Goal: Task Accomplishment & Management: Complete application form

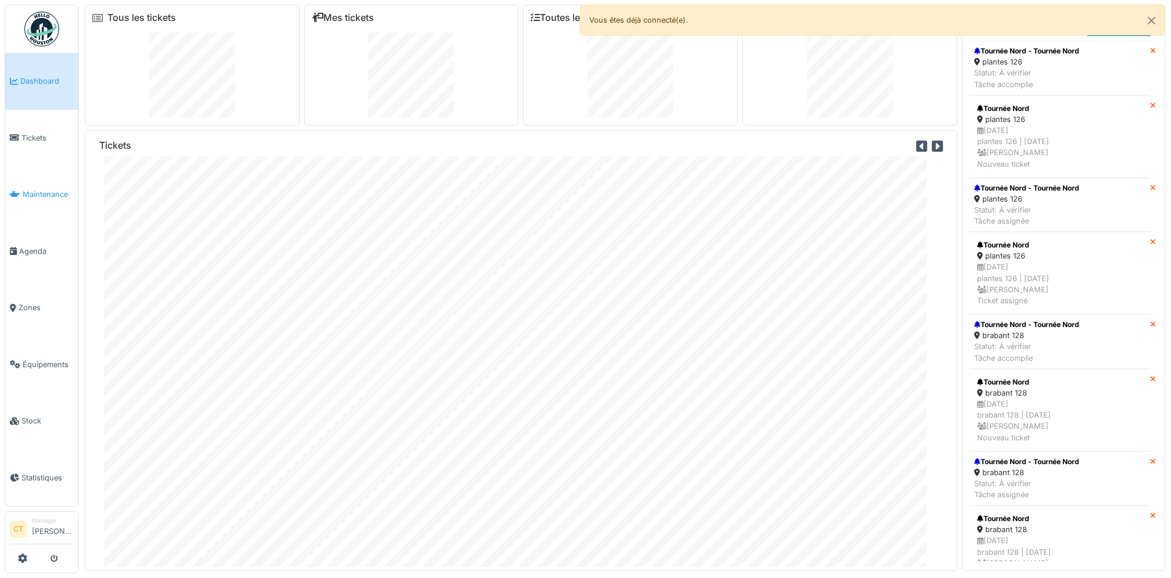
click at [51, 196] on span "Maintenance" at bounding box center [48, 194] width 51 height 11
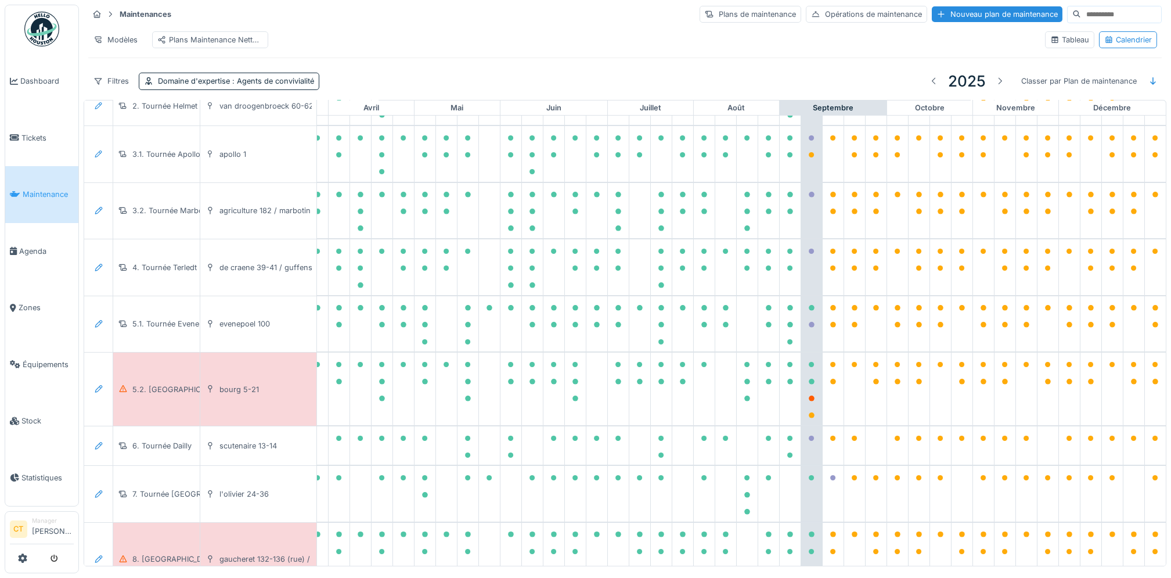
scroll to position [170, 321]
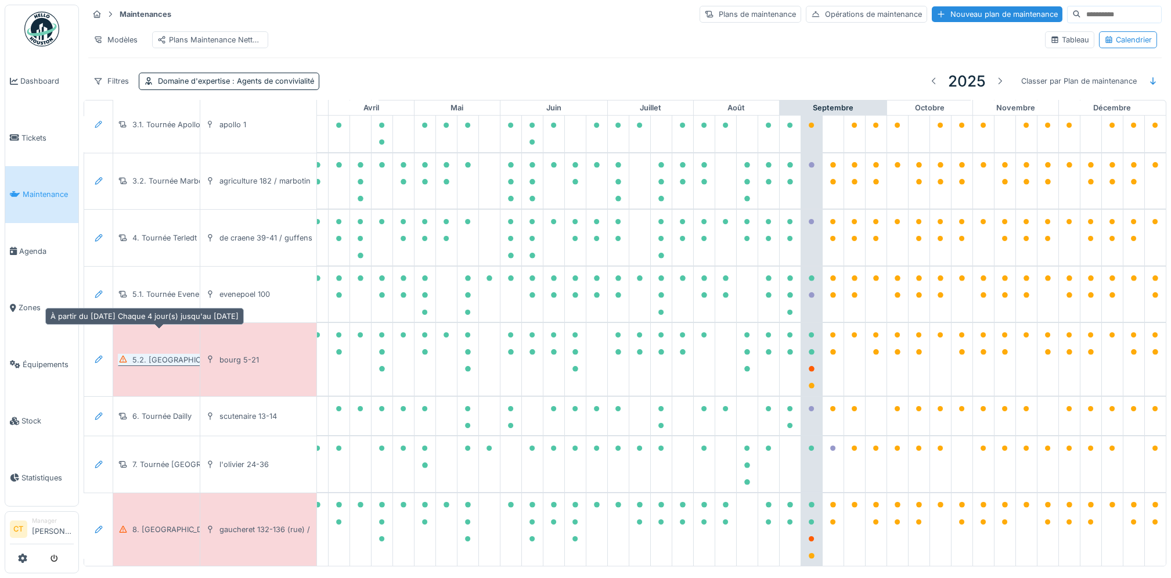
click at [170, 354] on div "5.2. Tournée Bourg" at bounding box center [178, 359] width 93 height 11
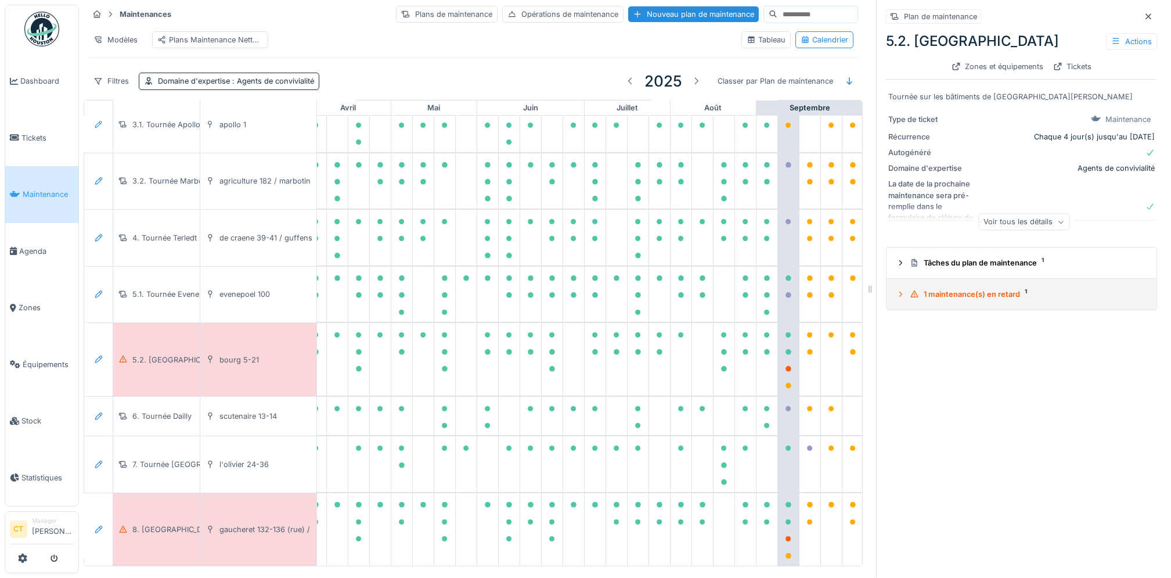
click at [978, 299] on div "1 maintenance(s) en retard 1" at bounding box center [1026, 294] width 233 height 11
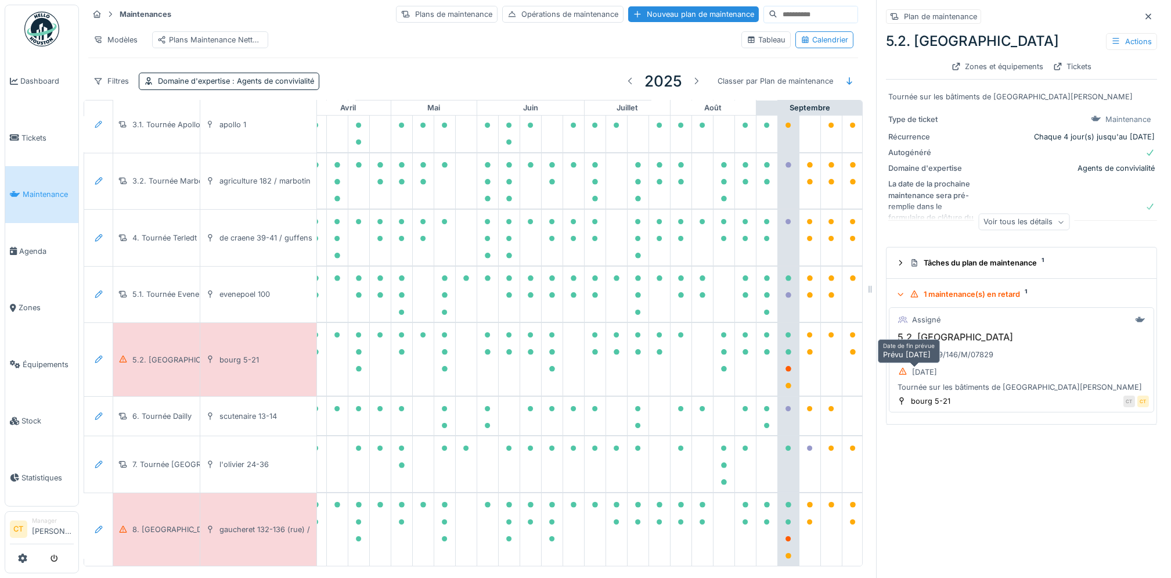
click at [927, 373] on div "02/09/2025" at bounding box center [924, 371] width 25 height 11
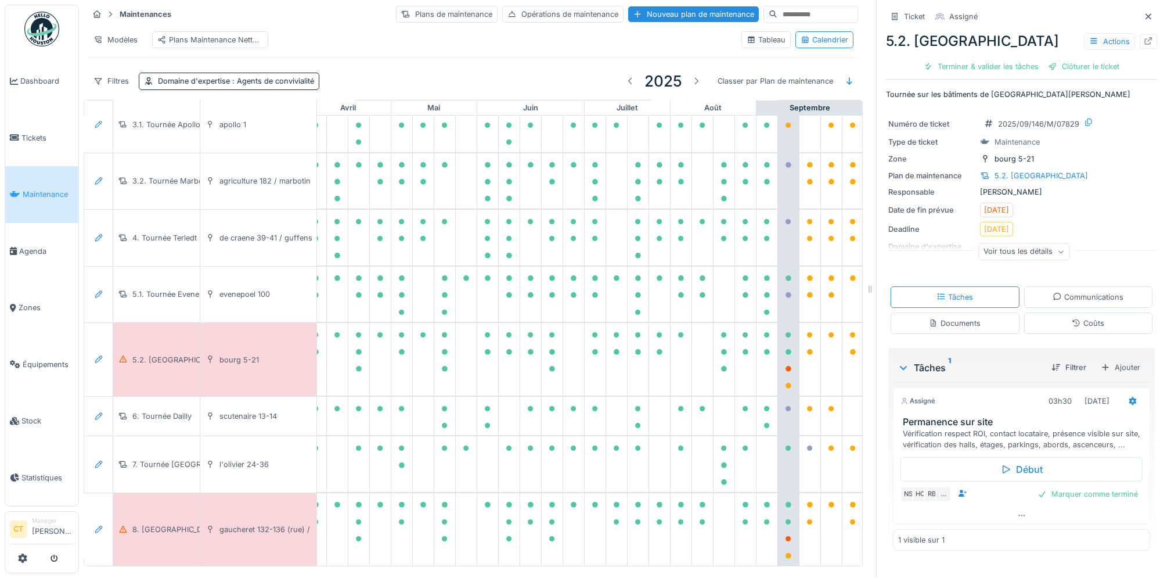
scroll to position [12, 0]
click at [968, 59] on div "Terminer & valider les tâches" at bounding box center [981, 67] width 124 height 16
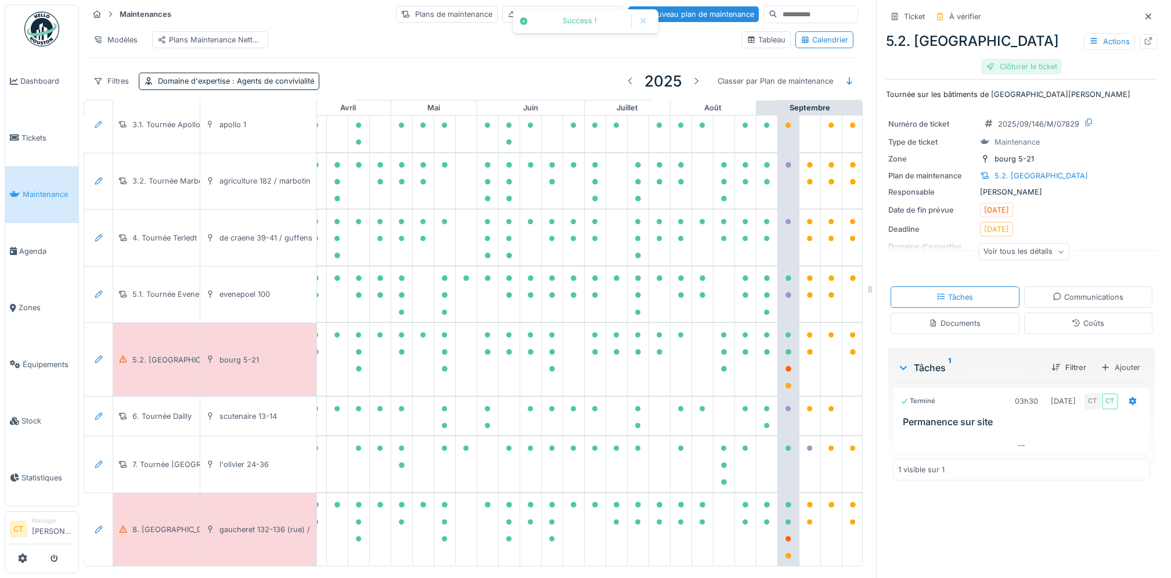
click at [1018, 59] on div "Clôturer le ticket" at bounding box center [1021, 67] width 81 height 16
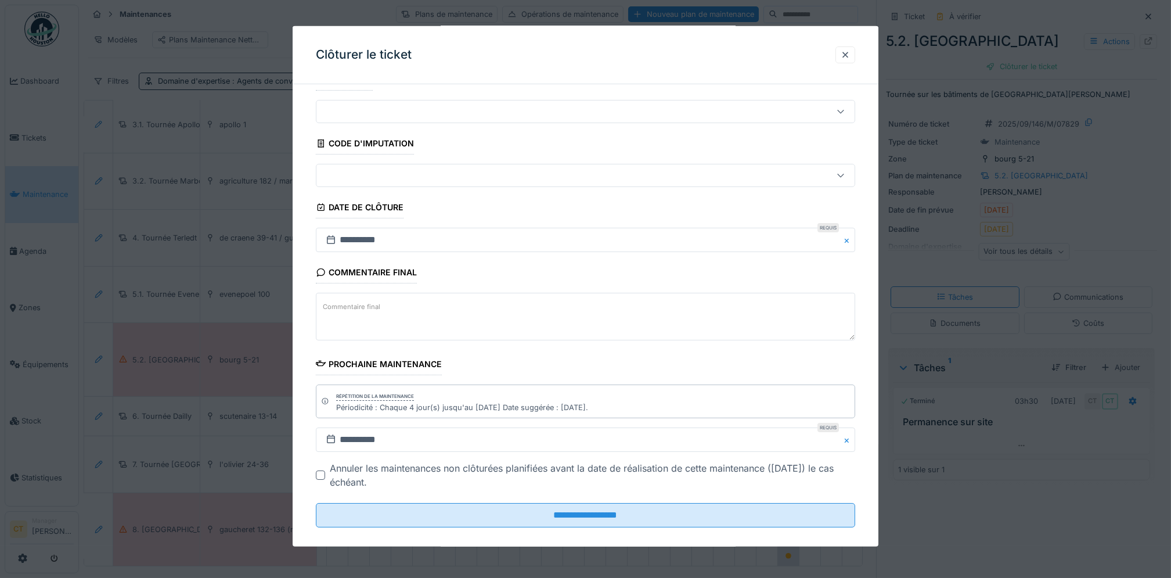
scroll to position [39, 0]
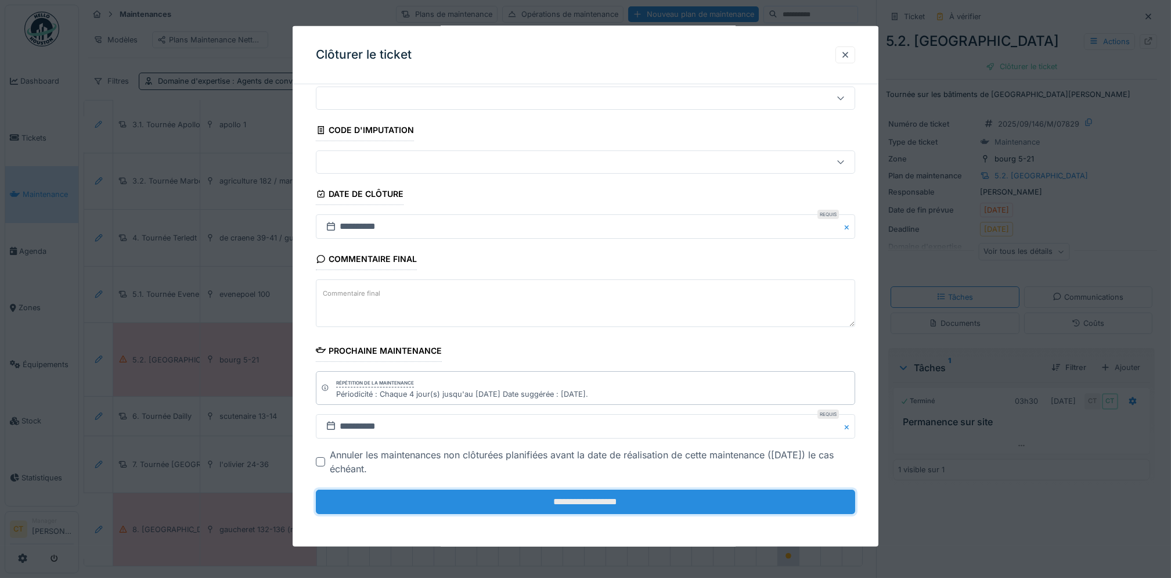
click at [720, 504] on input "**********" at bounding box center [585, 501] width 539 height 24
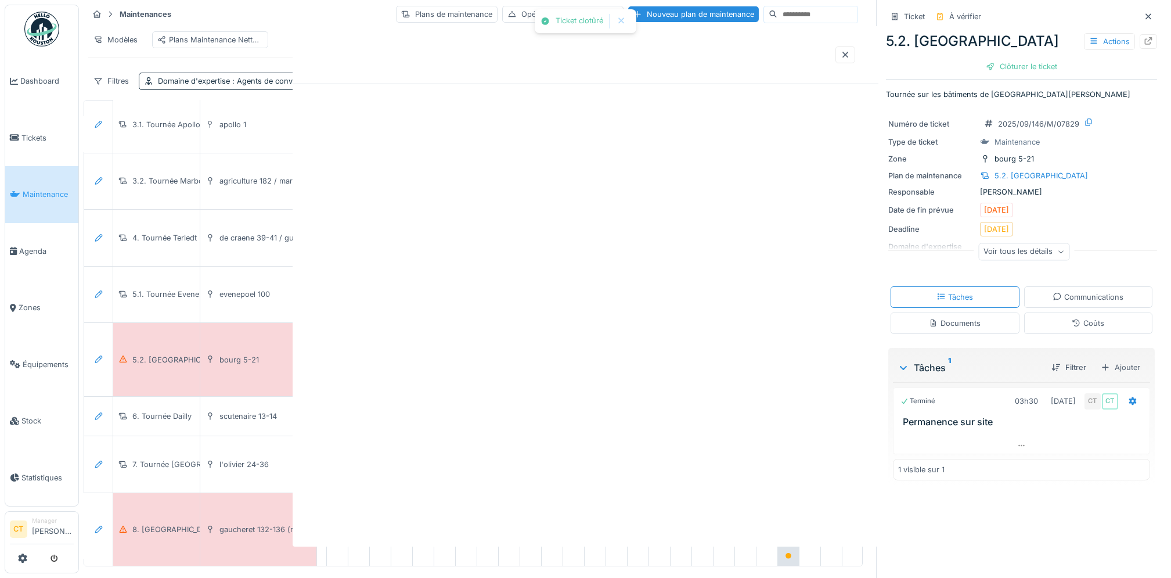
scroll to position [0, 0]
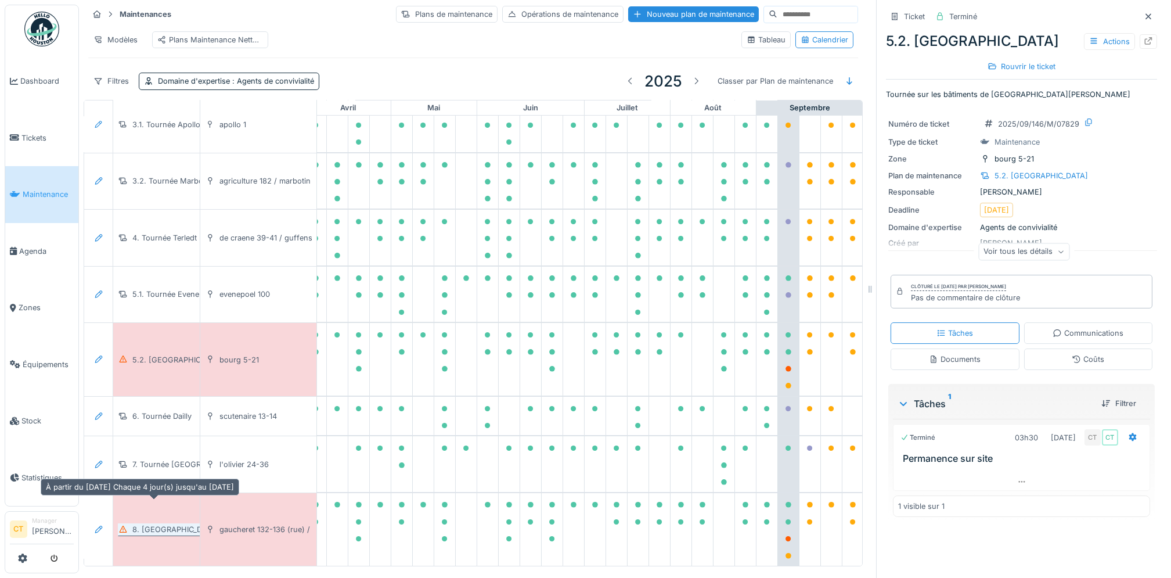
click at [155, 524] on div "8. Tournée Nord" at bounding box center [175, 529] width 87 height 11
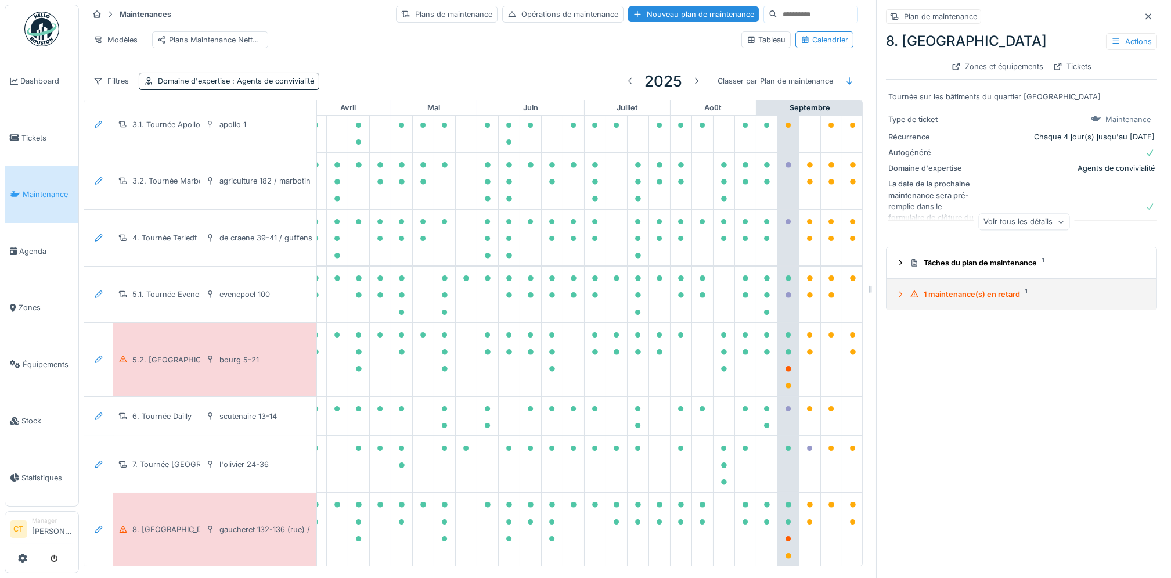
click at [964, 289] on div "1 maintenance(s) en retard 1" at bounding box center [1026, 294] width 233 height 11
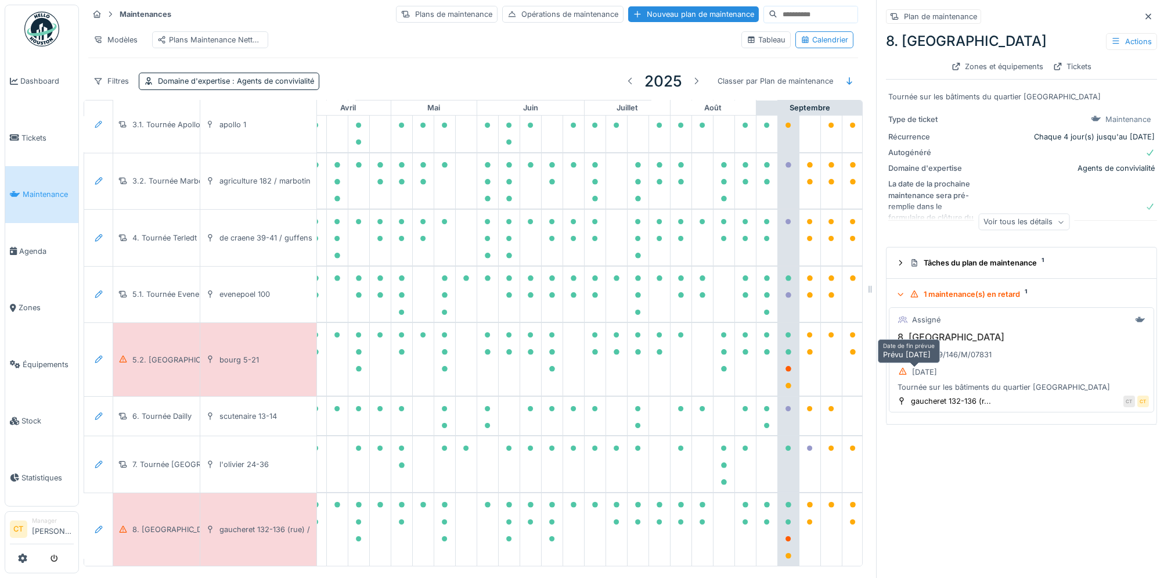
click at [941, 369] on div "02/09/2025" at bounding box center [917, 372] width 47 height 15
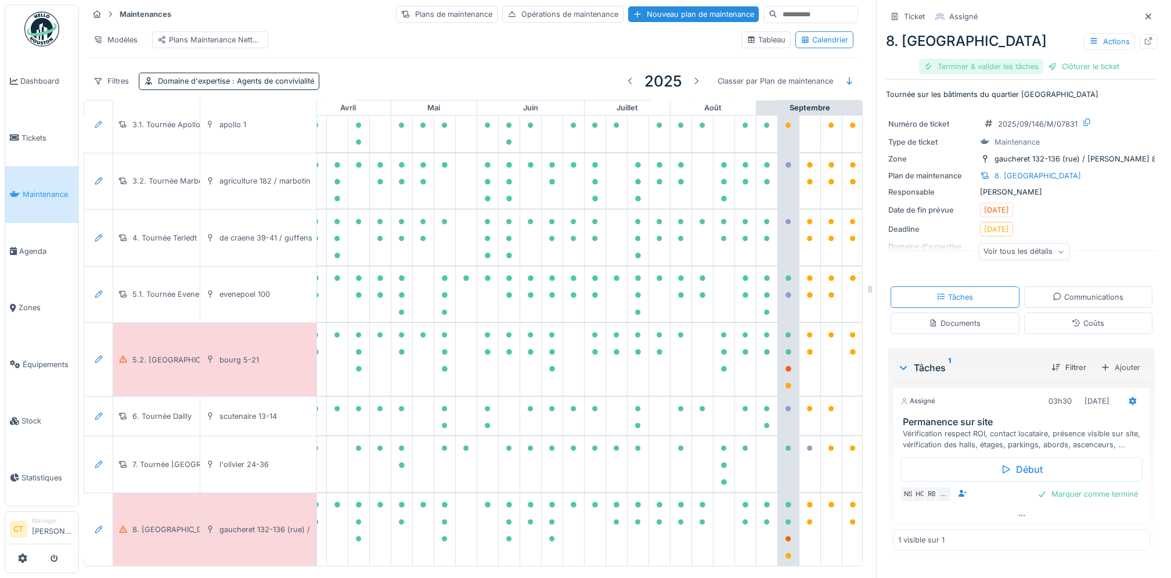
click at [972, 59] on div "Terminer & valider les tâches" at bounding box center [981, 67] width 124 height 16
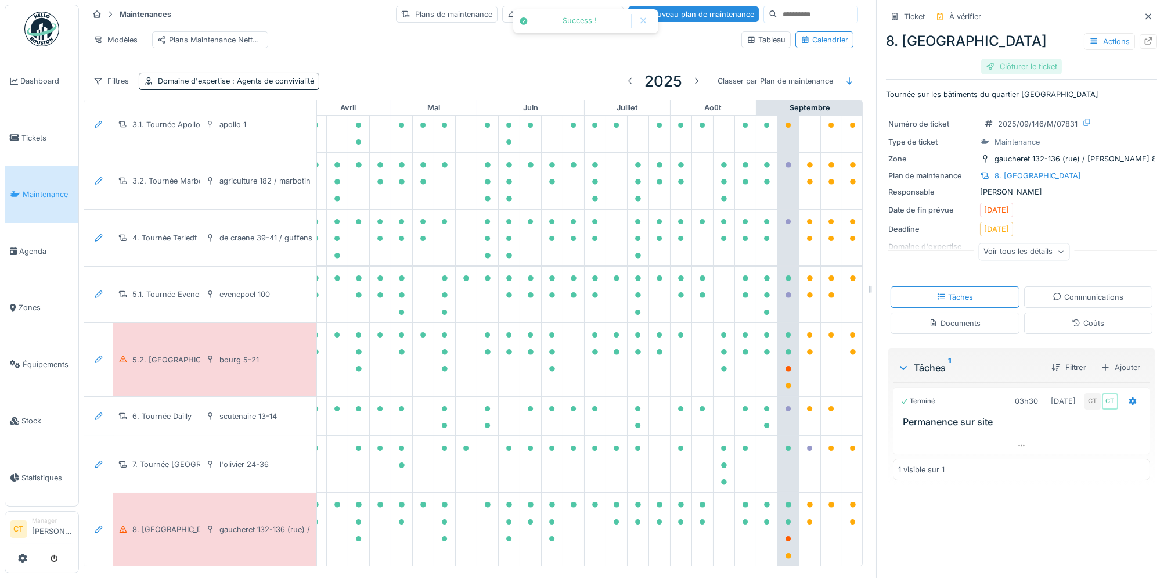
click at [1052, 58] on div "8. Tournée Nord Actions Clôturer le ticket" at bounding box center [1021, 51] width 271 height 51
click at [1025, 59] on div "Clôturer le ticket" at bounding box center [1021, 67] width 81 height 16
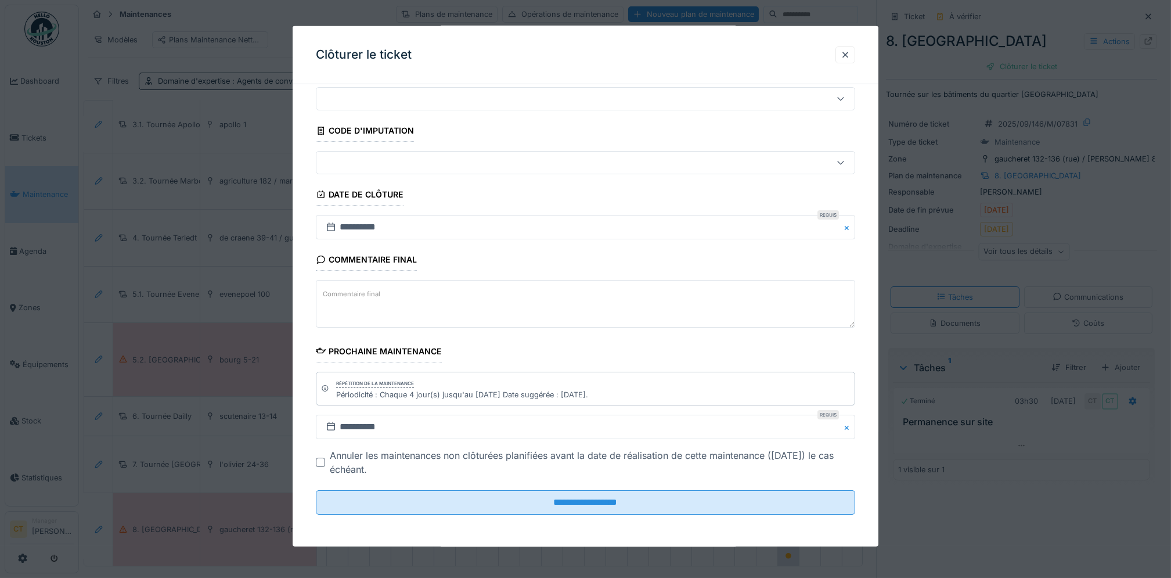
scroll to position [39, 0]
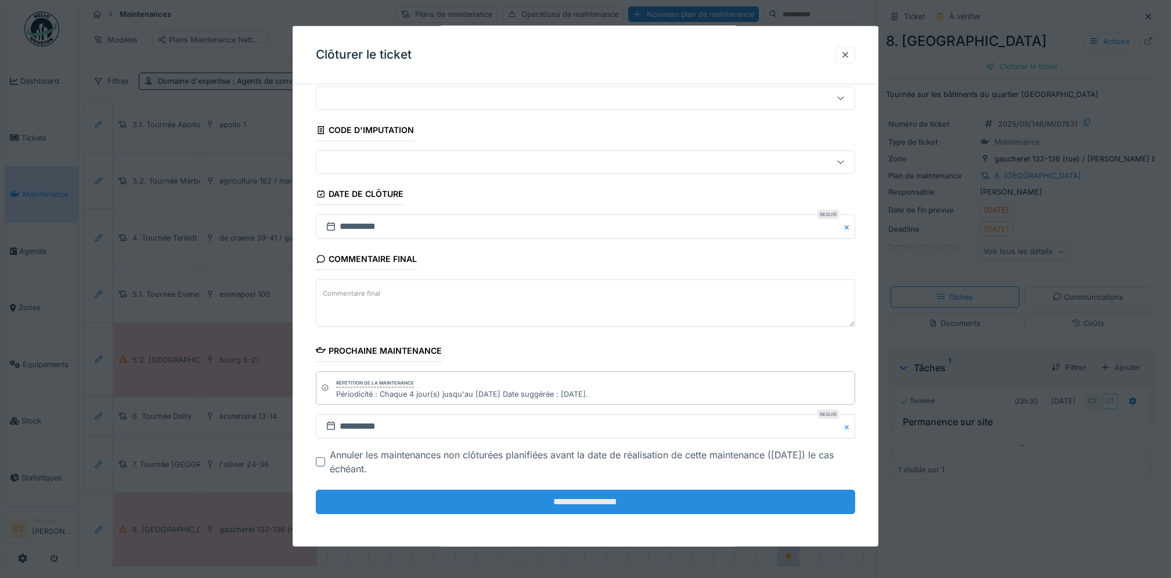
click at [731, 504] on input "**********" at bounding box center [585, 501] width 539 height 24
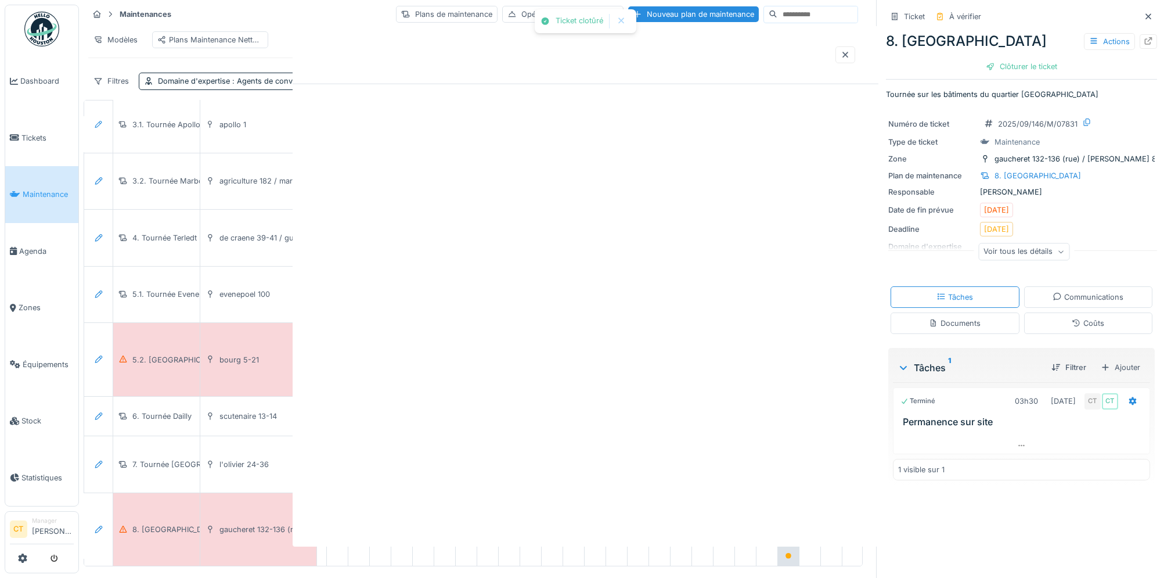
scroll to position [0, 0]
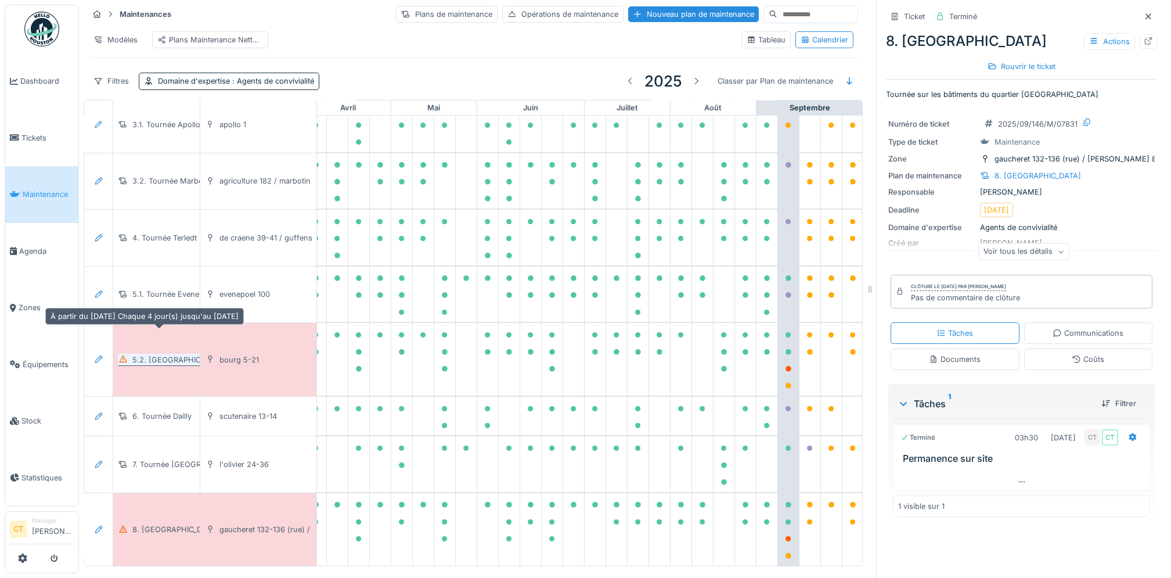
click at [168, 354] on div "5.2. Tournée Bourg" at bounding box center [178, 359] width 93 height 11
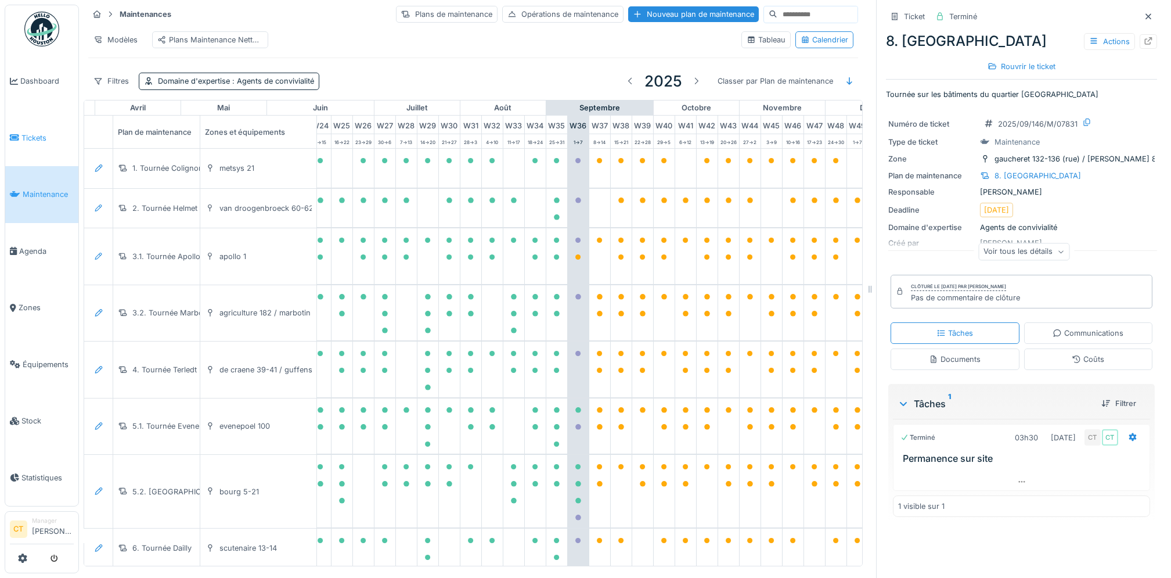
scroll to position [0, 637]
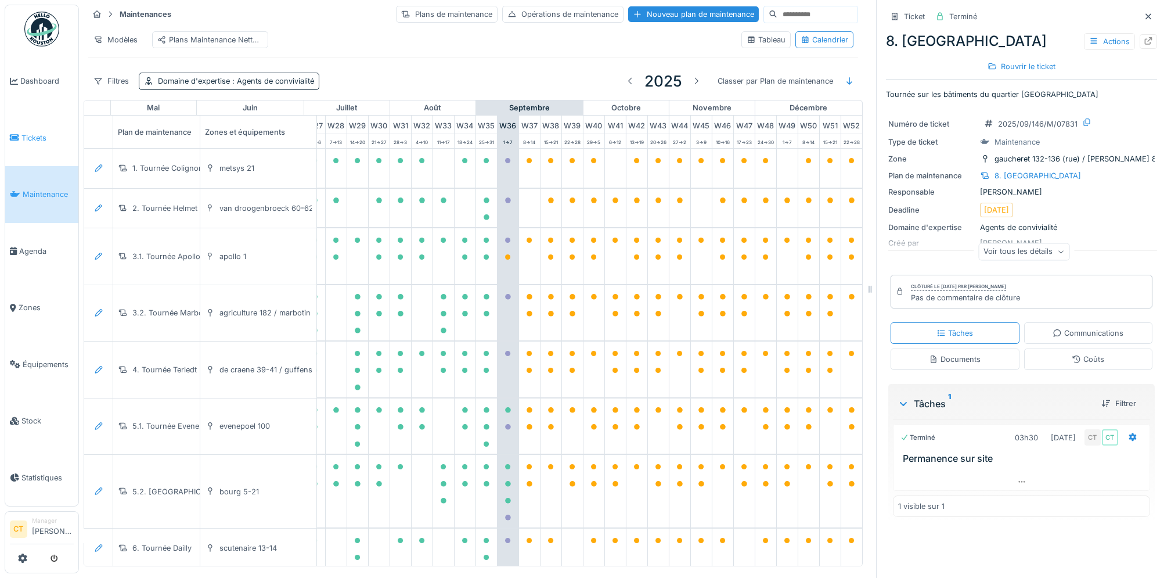
click at [39, 136] on span "Tickets" at bounding box center [47, 137] width 52 height 11
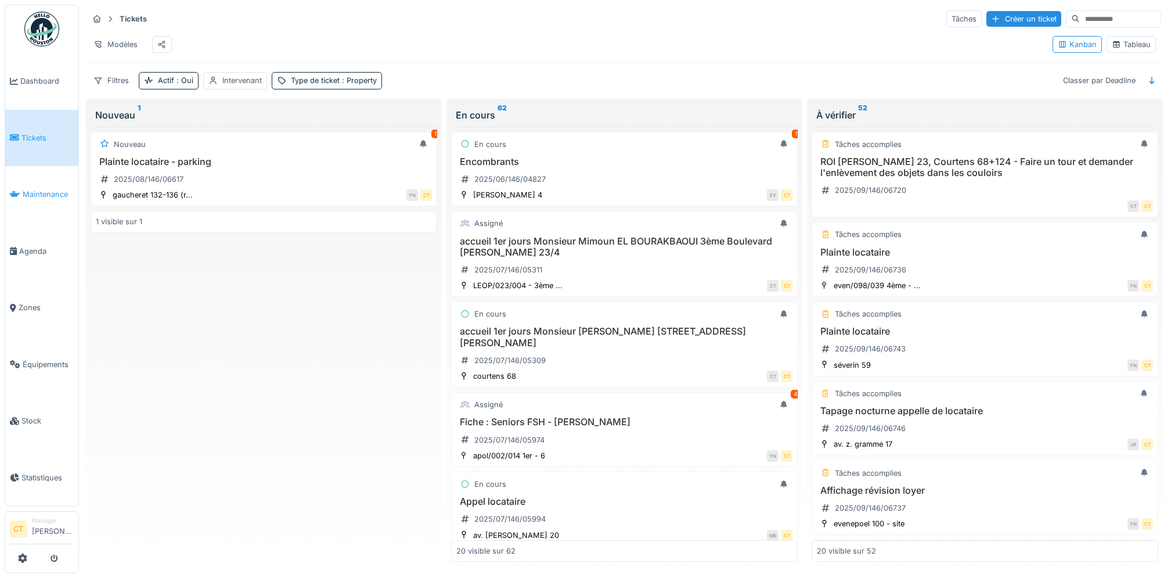
click at [40, 196] on span "Maintenance" at bounding box center [48, 194] width 51 height 11
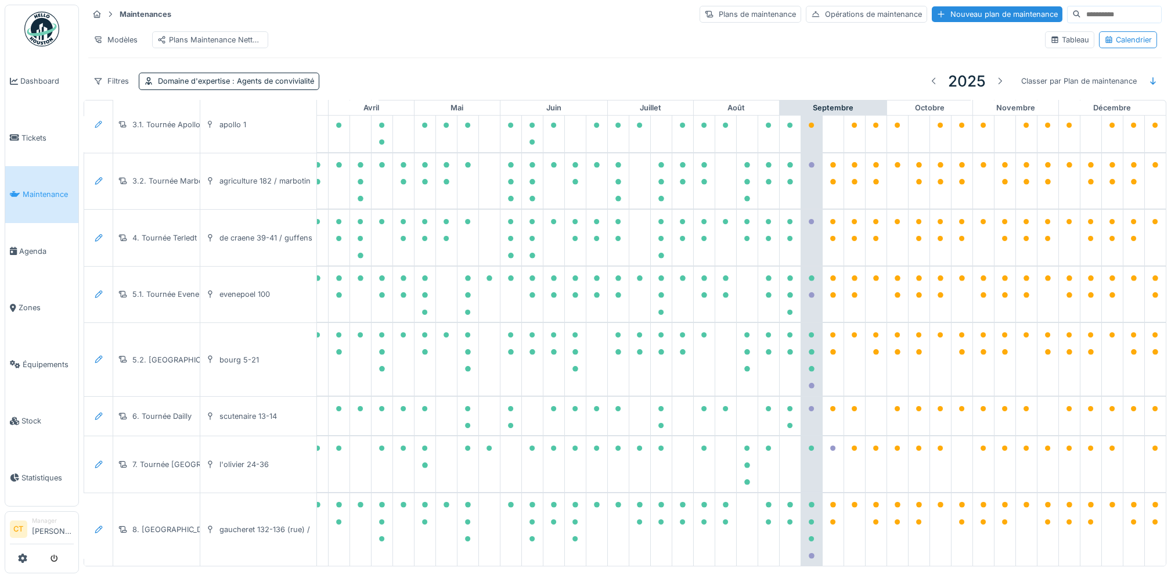
scroll to position [0, 321]
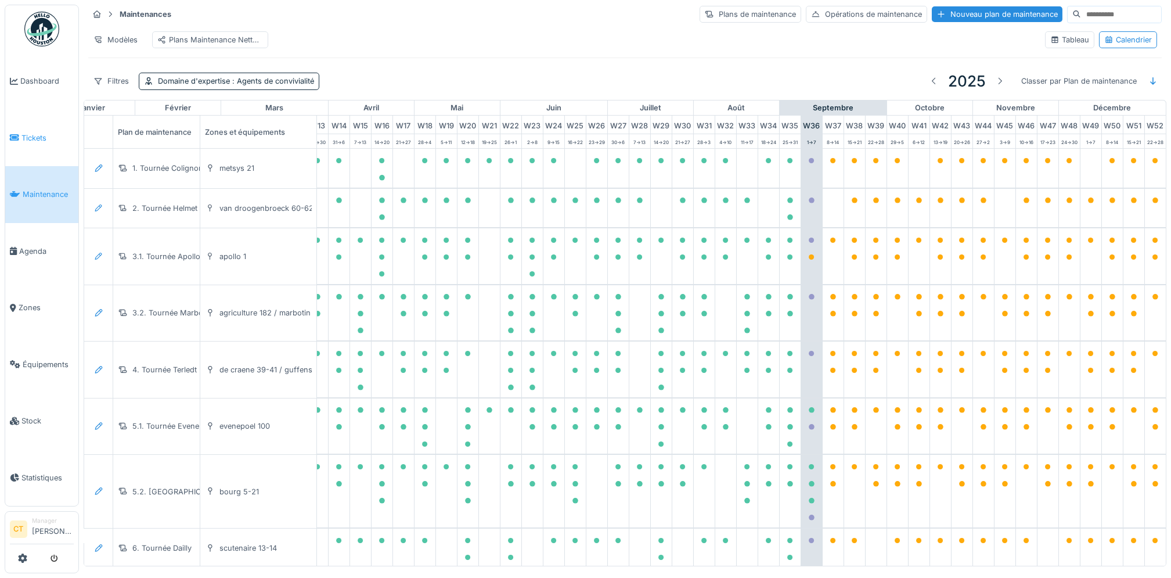
click at [41, 142] on link "Tickets" at bounding box center [41, 138] width 73 height 57
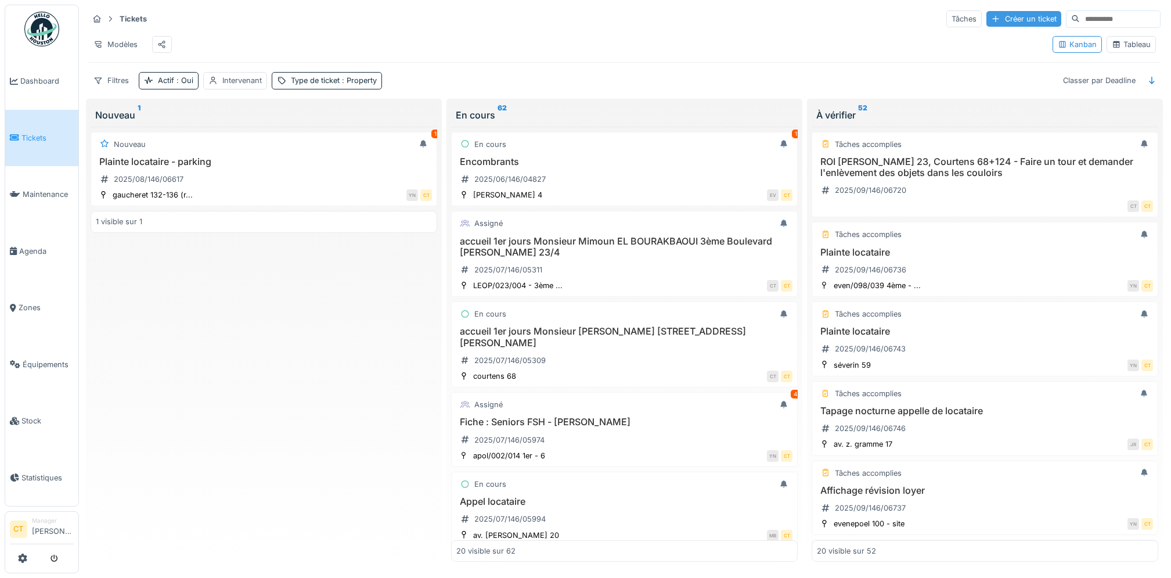
click at [996, 18] on div "Créer un ticket" at bounding box center [1023, 19] width 75 height 16
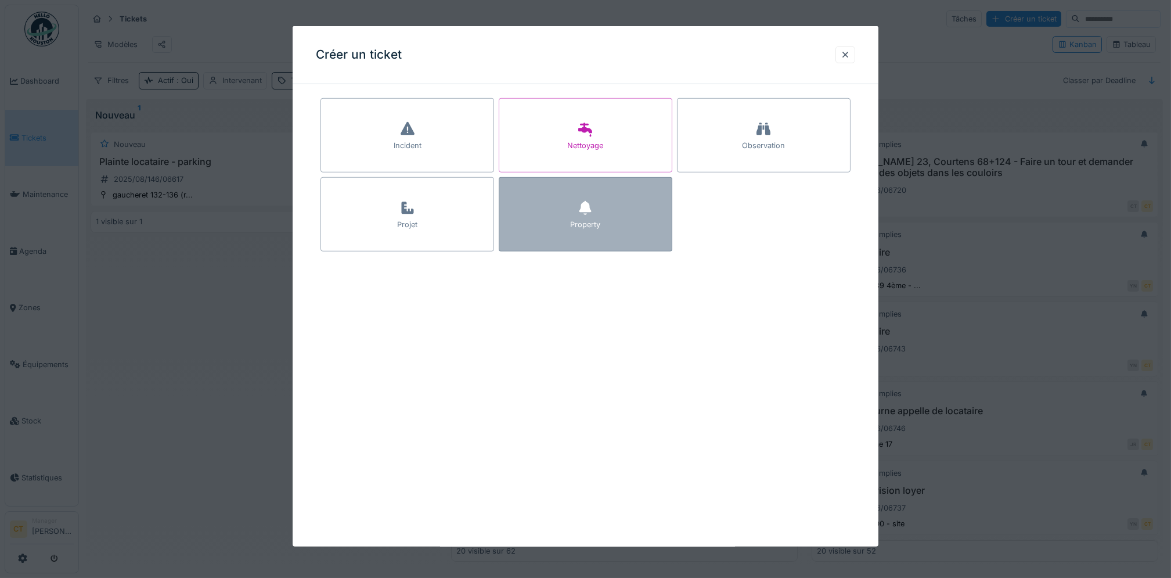
click at [629, 232] on div "Property" at bounding box center [586, 214] width 174 height 74
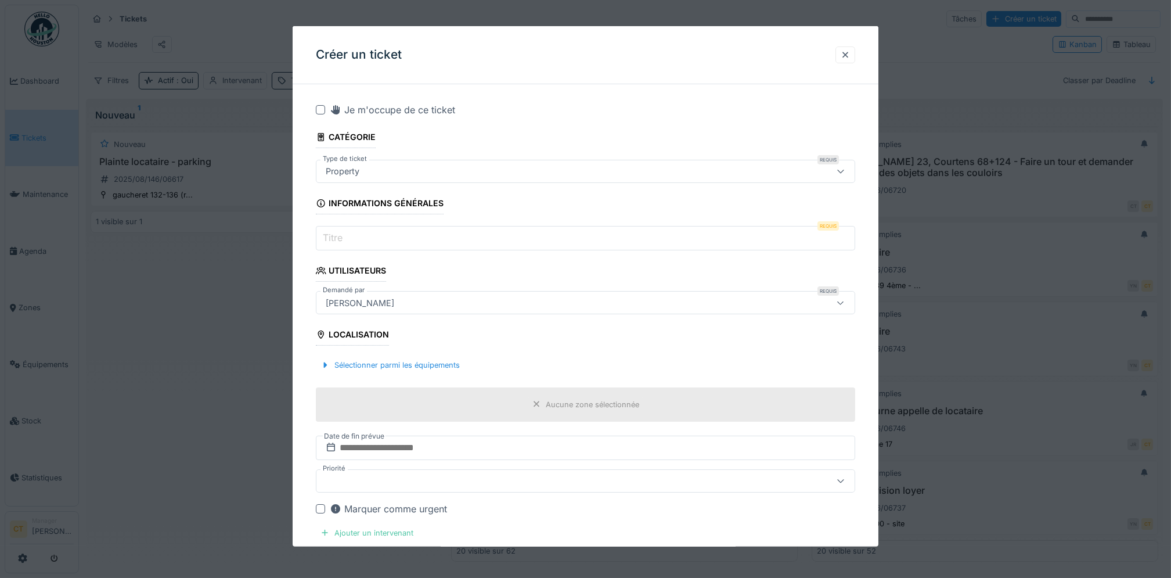
click at [435, 239] on input "Titre" at bounding box center [585, 238] width 539 height 24
click at [334, 237] on label "Titre" at bounding box center [332, 237] width 24 height 14
click at [334, 237] on input "Titre" at bounding box center [585, 238] width 539 height 24
drag, startPoint x: 333, startPoint y: 236, endPoint x: 322, endPoint y: 235, distance: 11.0
click at [322, 235] on label "Titre" at bounding box center [332, 237] width 24 height 14
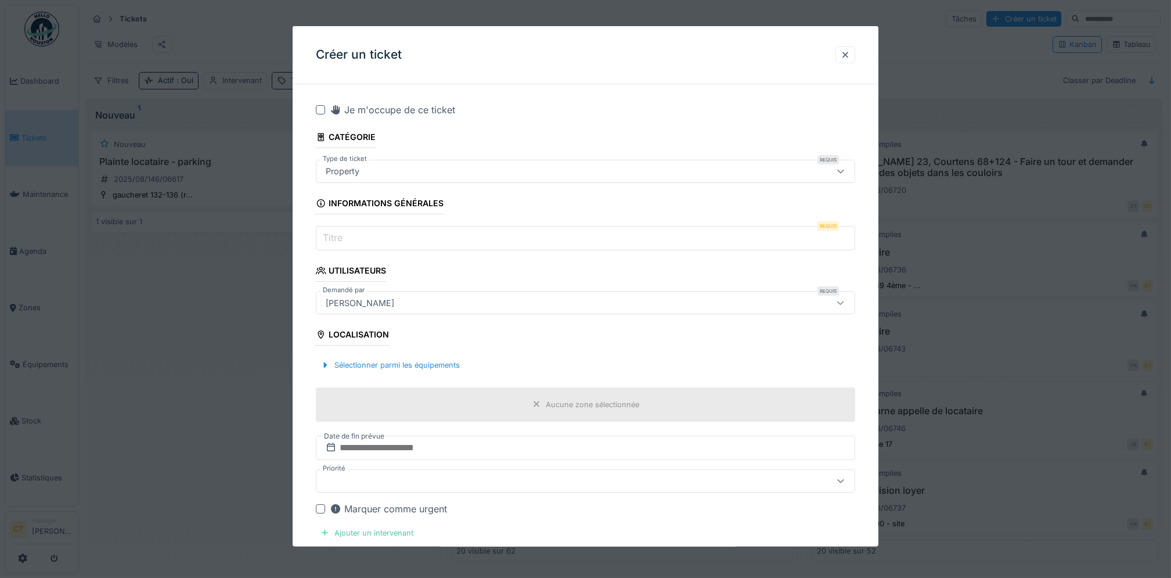
click at [322, 235] on input "Titre" at bounding box center [585, 238] width 539 height 24
paste input "**********"
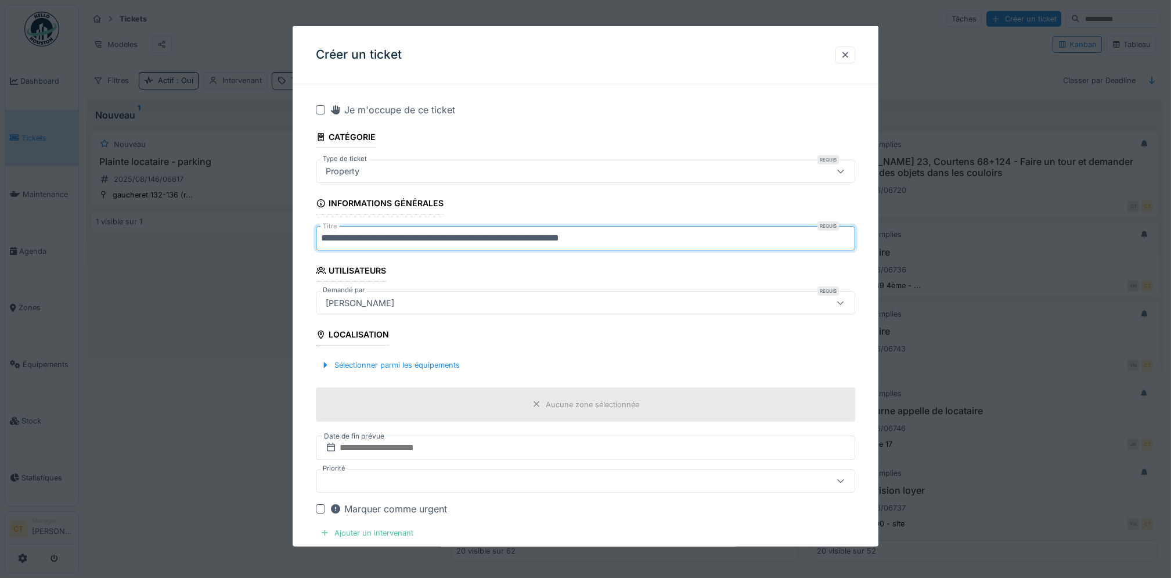
paste input "**********"
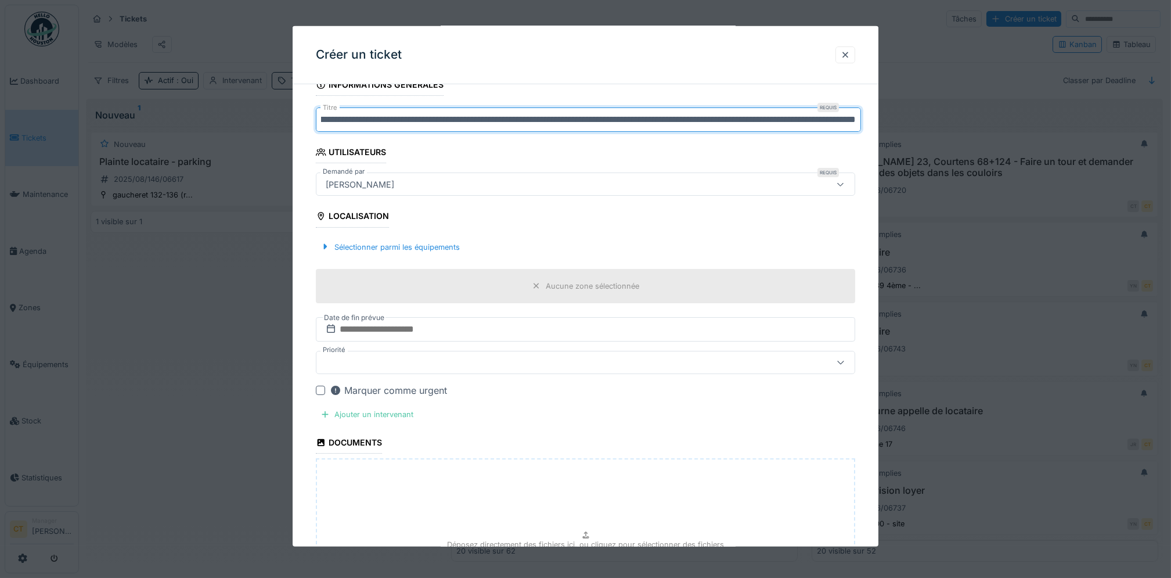
scroll to position [154, 0]
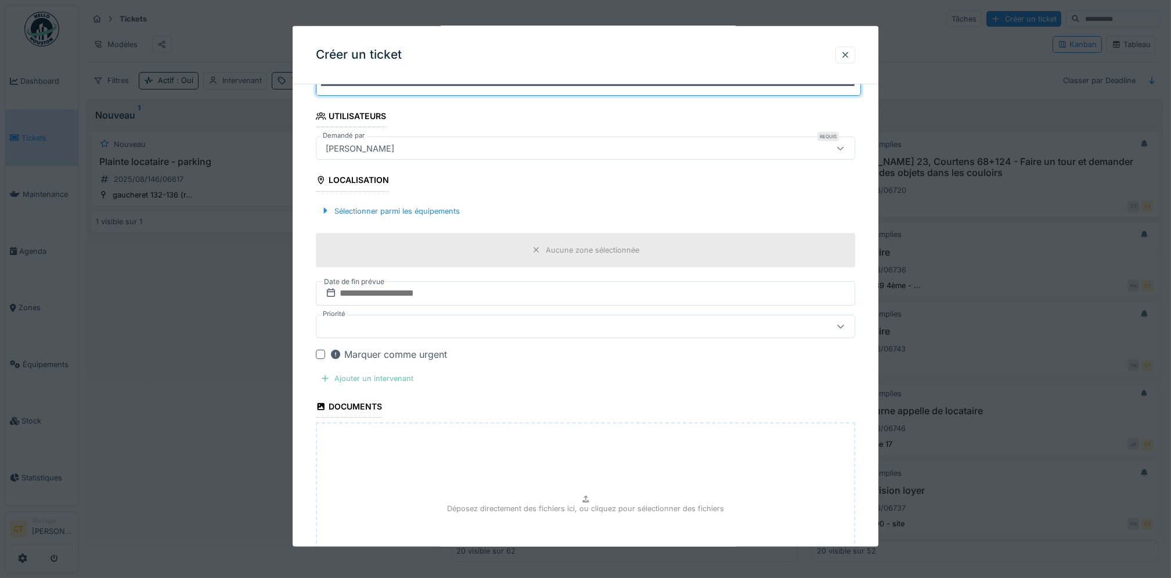
type input "**********"
click at [401, 380] on div "Ajouter un intervenant" at bounding box center [367, 378] width 102 height 16
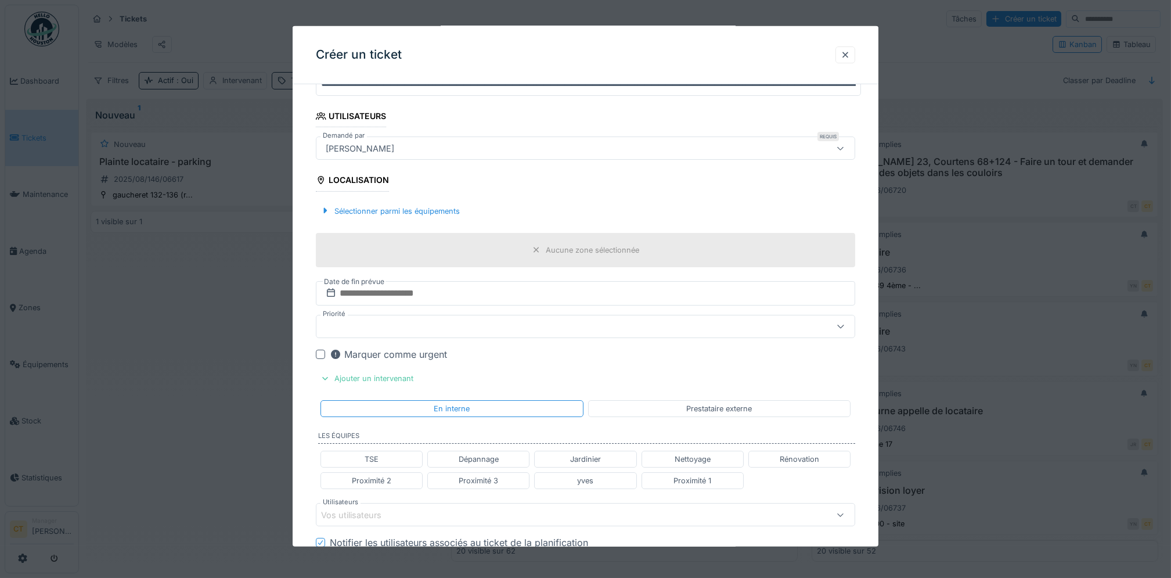
click at [693, 480] on div "Proximité 1" at bounding box center [692, 480] width 38 height 11
type input "**********"
click at [428, 213] on div "Sélectionner parmi les équipements" at bounding box center [390, 211] width 149 height 16
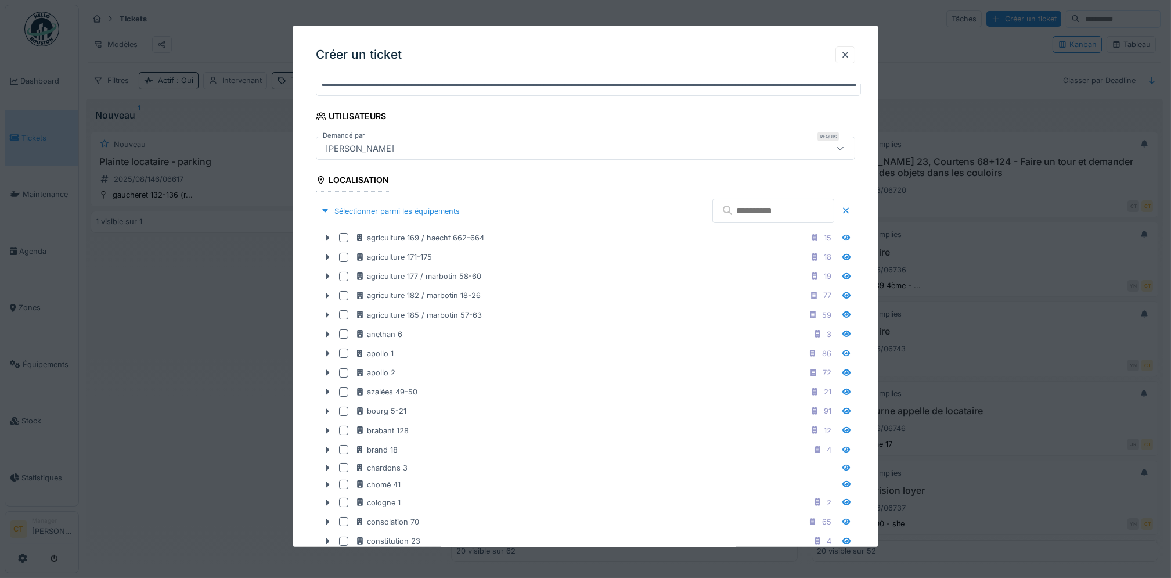
click at [777, 213] on input "text" at bounding box center [773, 211] width 122 height 24
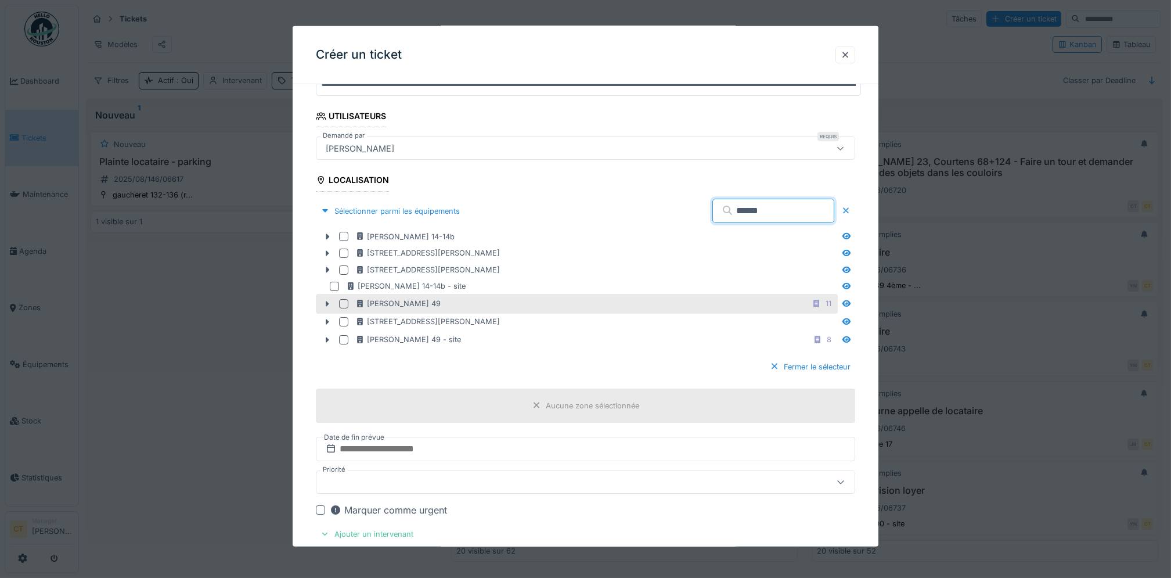
type input "******"
click at [344, 302] on div at bounding box center [343, 303] width 9 height 9
click at [878, 359] on div "**********" at bounding box center [586, 492] width 586 height 1107
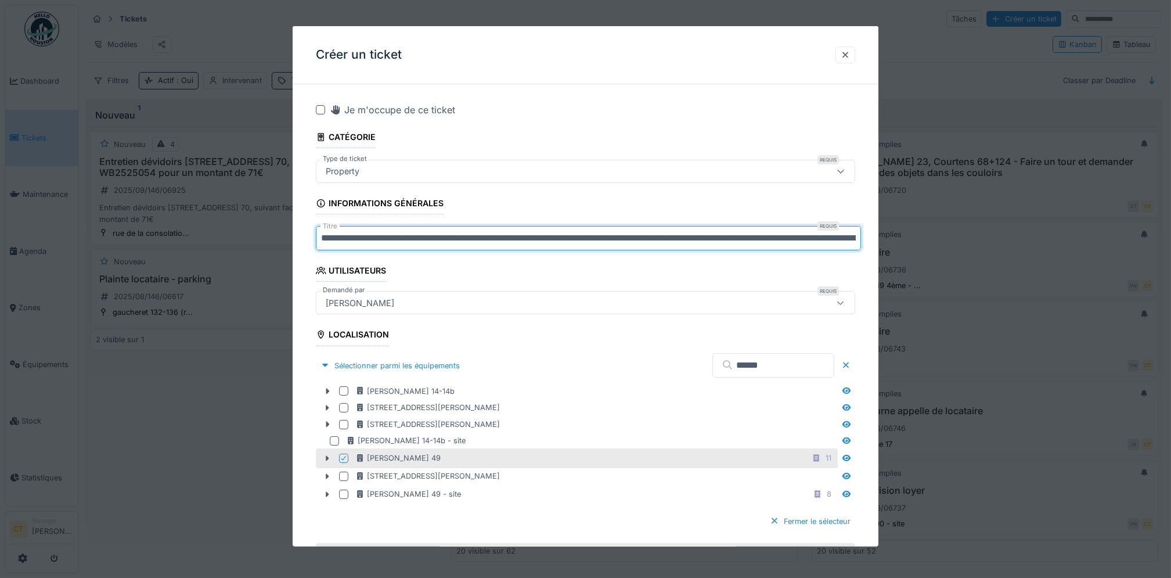
click at [812, 238] on input "**********" at bounding box center [588, 238] width 545 height 24
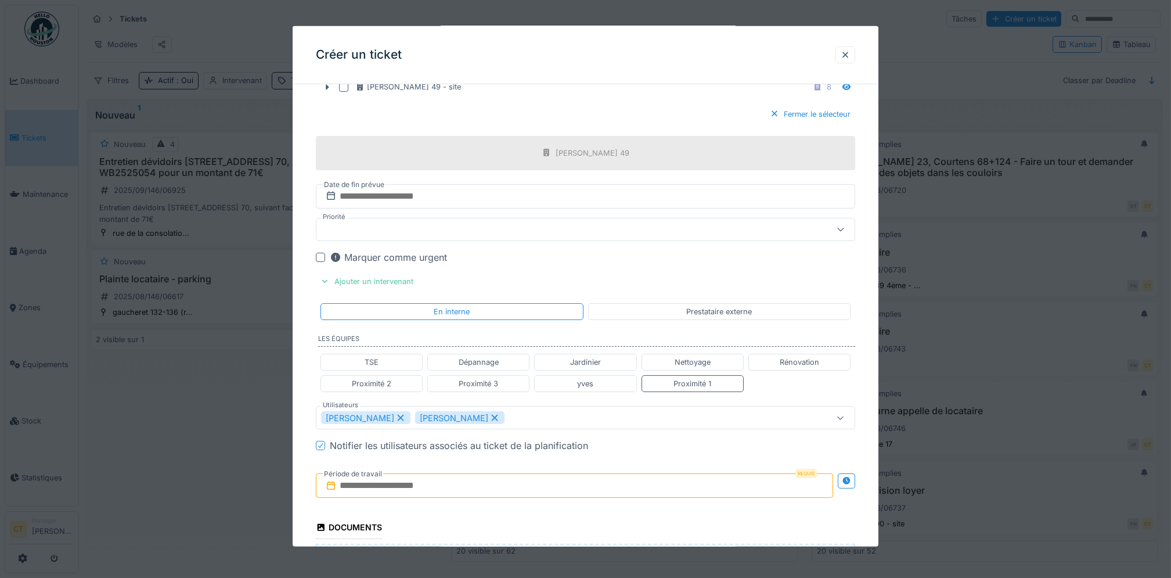
scroll to position [464, 0]
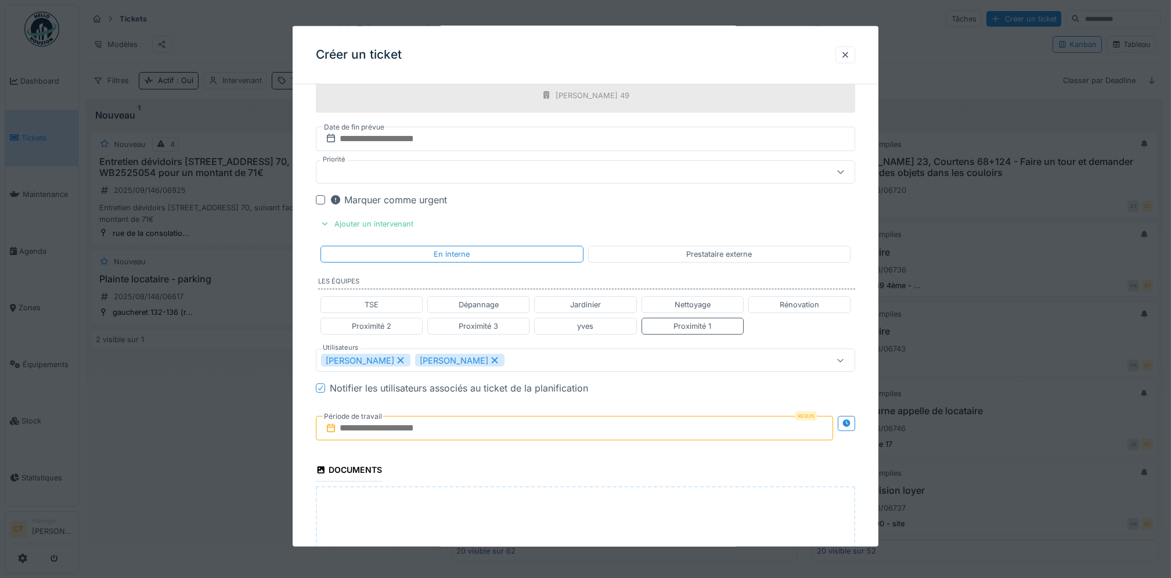
type input "**********"
click at [560, 427] on input "text" at bounding box center [574, 428] width 517 height 24
click at [563, 325] on div "3" at bounding box center [558, 319] width 16 height 17
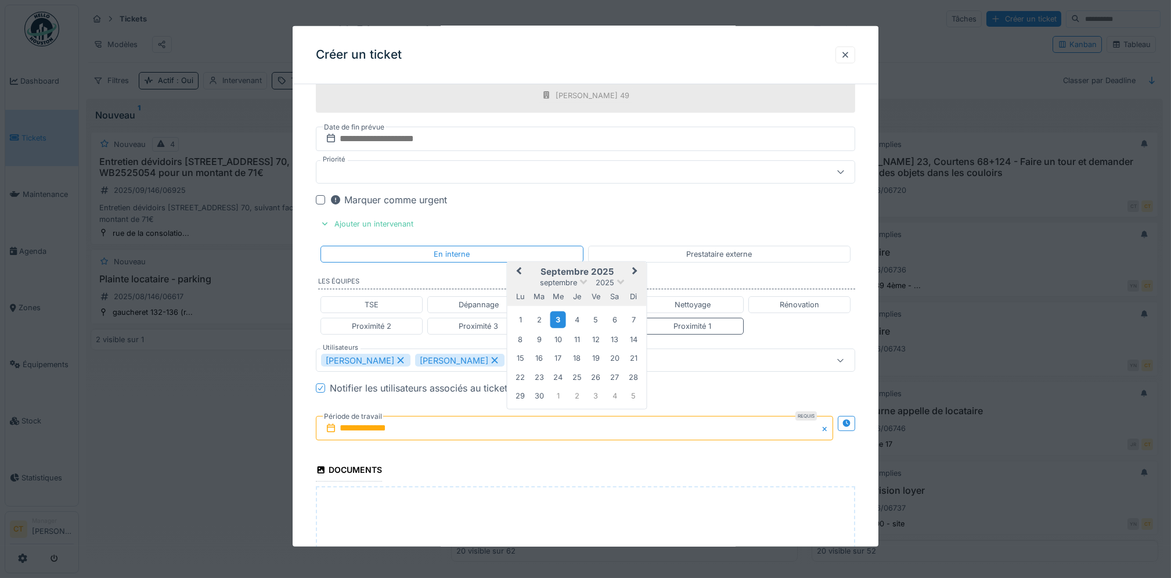
click at [563, 325] on div "3" at bounding box center [558, 319] width 16 height 17
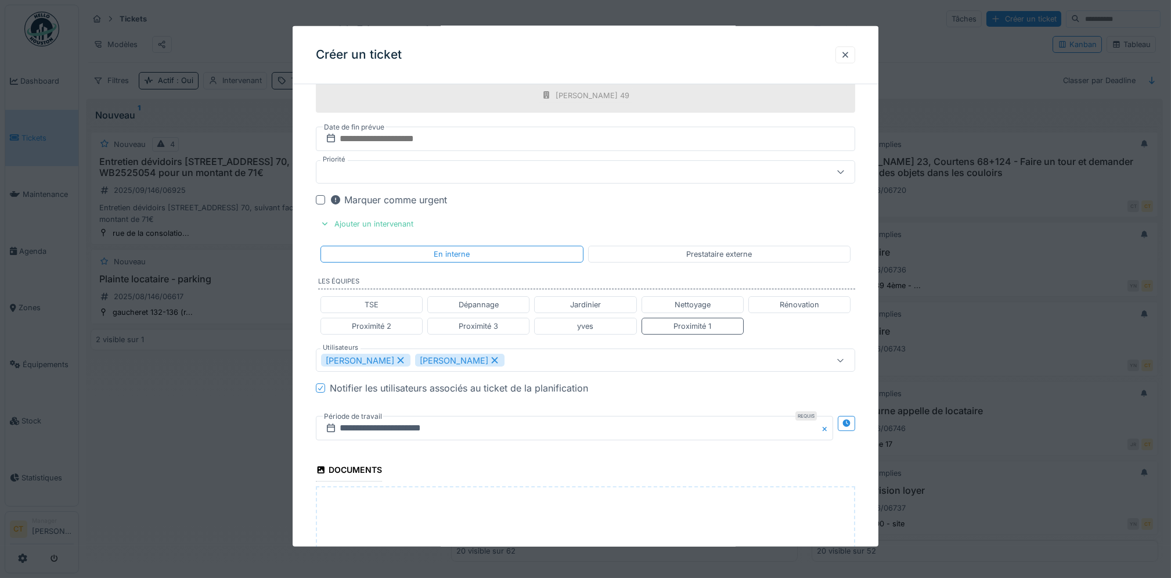
click at [326, 200] on div "Marquer comme urgent" at bounding box center [585, 200] width 539 height 14
click at [320, 203] on div at bounding box center [320, 199] width 9 height 9
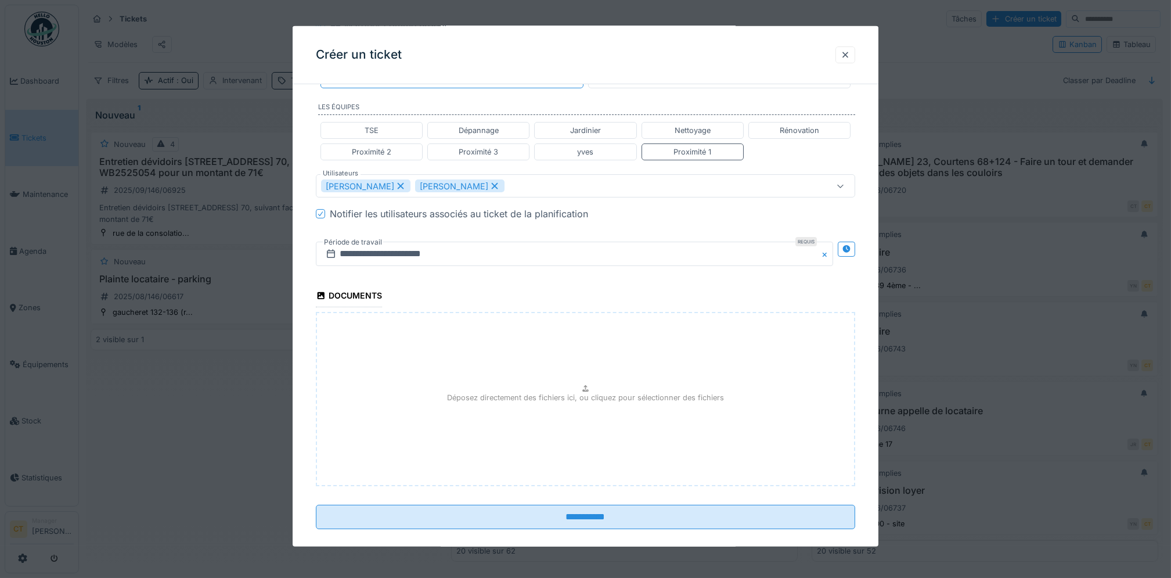
scroll to position [654, 0]
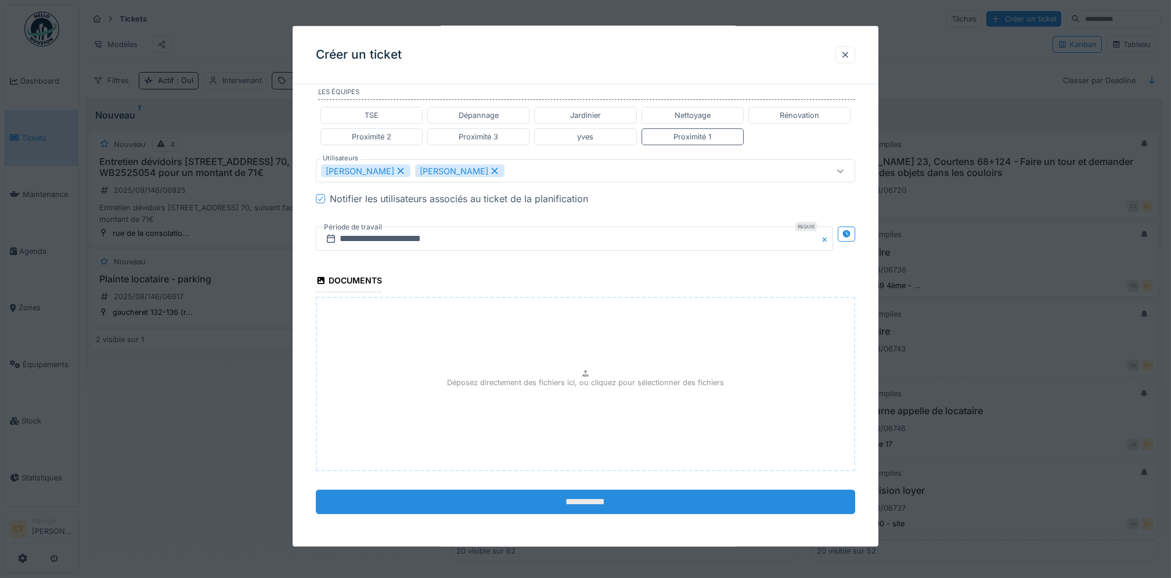
click at [783, 500] on input "**********" at bounding box center [585, 501] width 539 height 24
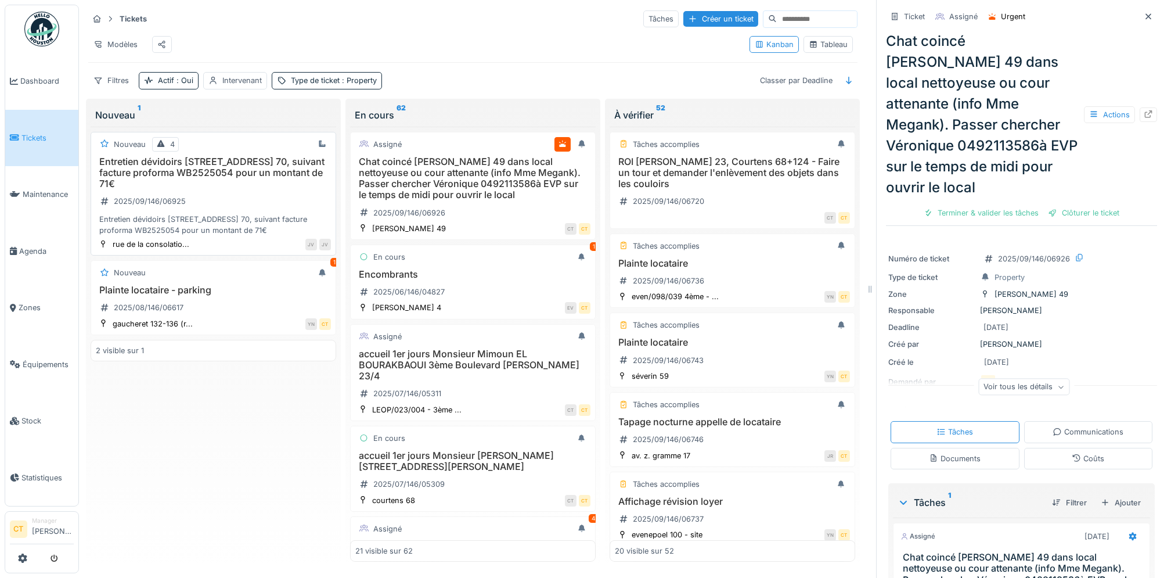
click at [223, 203] on div "Entretien dévidoirs [STREET_ADDRESS] 70, suivant facture proforma WB2525054 pou…" at bounding box center [213, 196] width 235 height 80
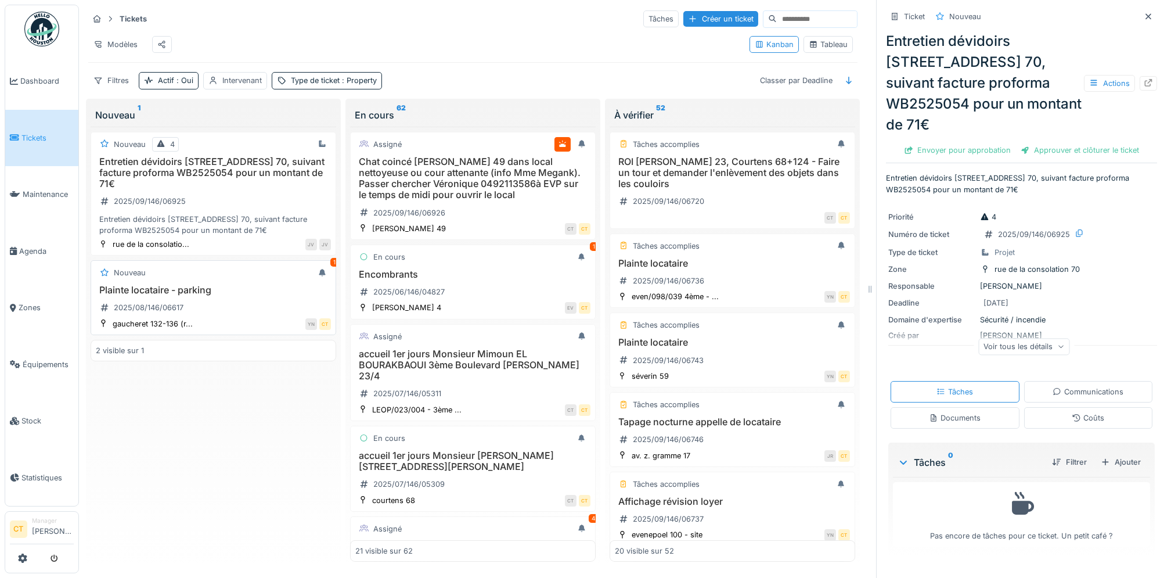
click at [221, 296] on h3 "Plainte locataire - parking" at bounding box center [213, 289] width 235 height 11
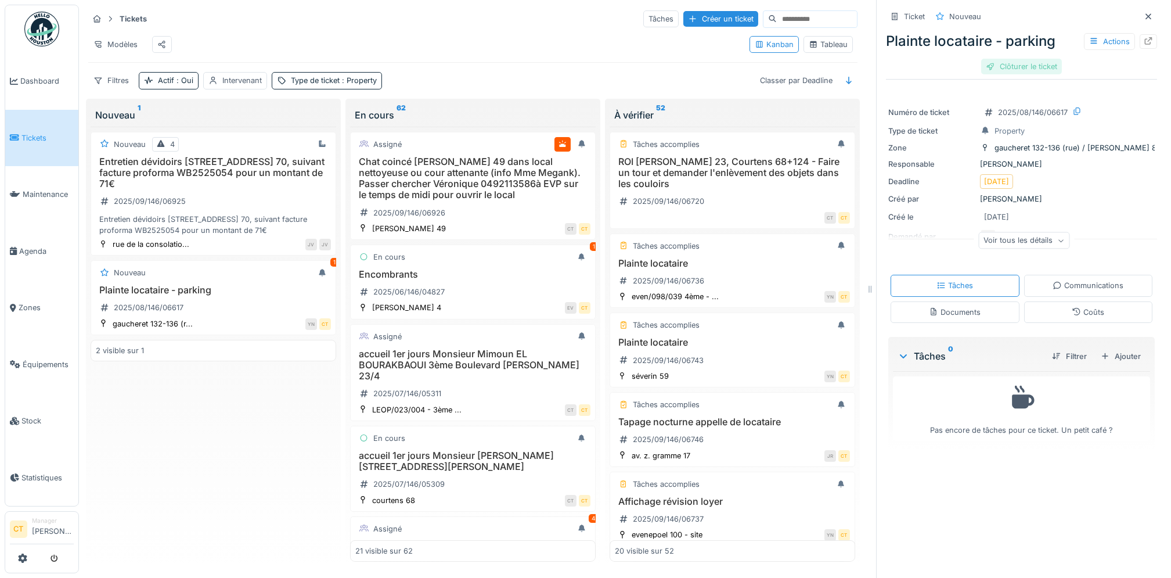
click at [1009, 66] on div "Clôturer le ticket" at bounding box center [1021, 67] width 81 height 16
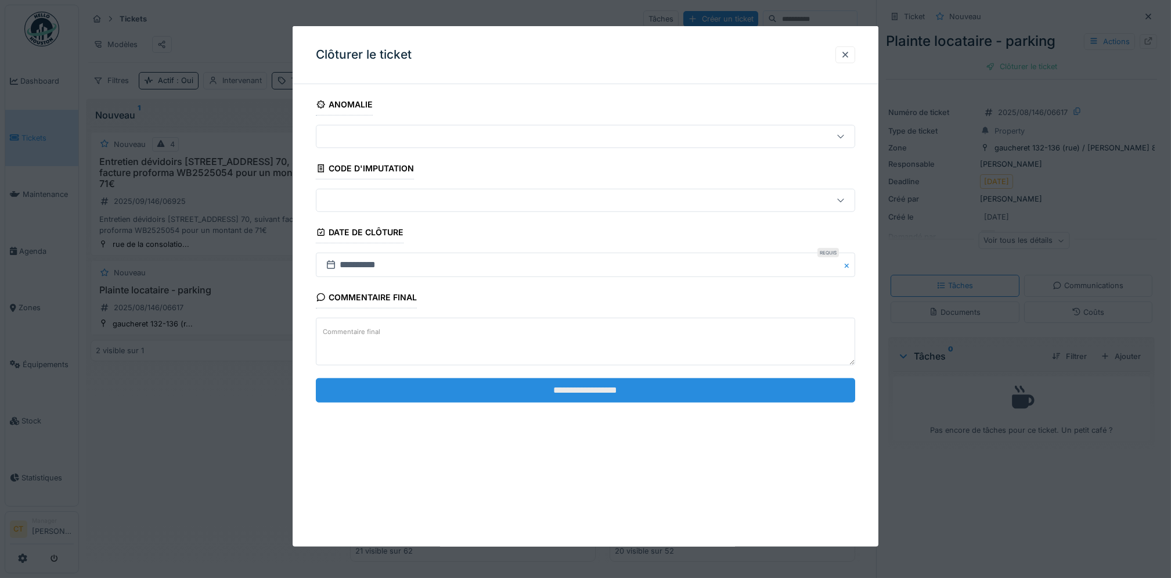
click at [660, 394] on input "**********" at bounding box center [585, 389] width 539 height 24
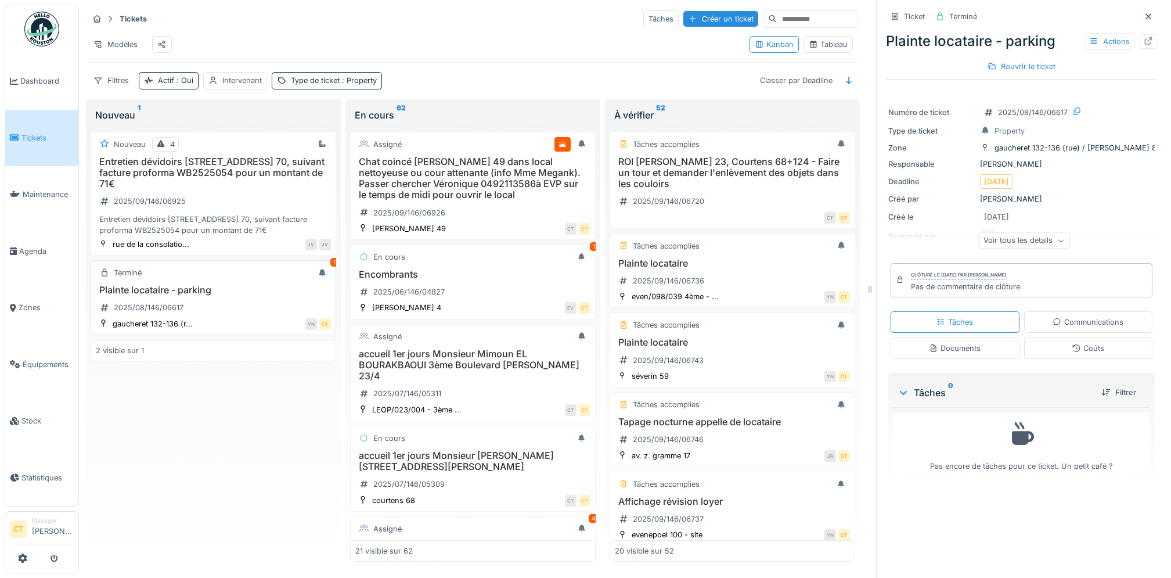
click at [330, 266] on div "1" at bounding box center [334, 262] width 8 height 9
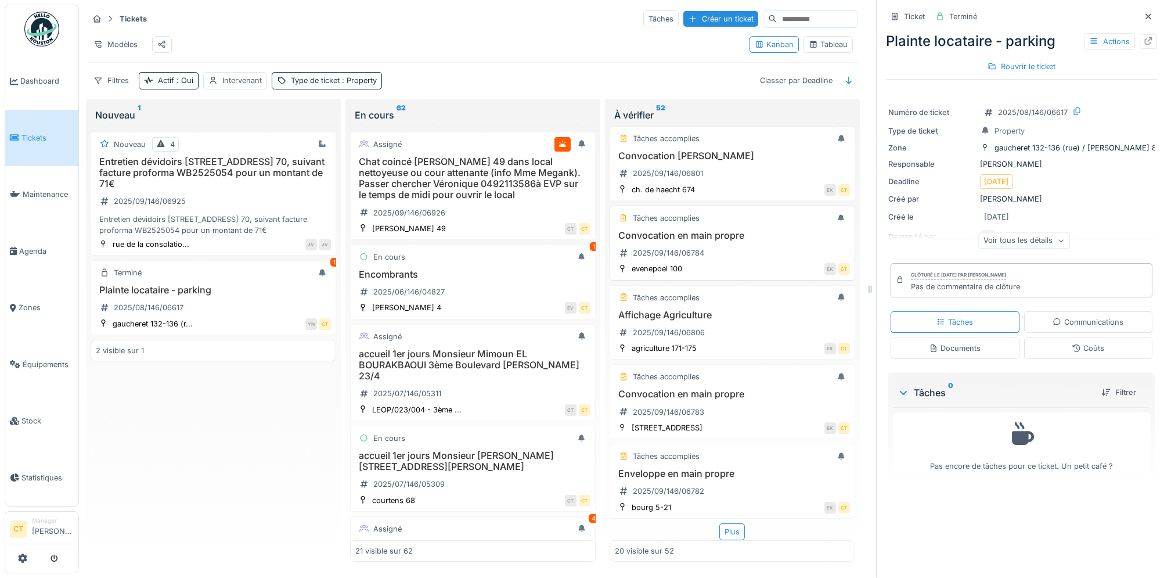
scroll to position [1238, 0]
click at [713, 475] on h3 "Enveloppe en main propre" at bounding box center [732, 473] width 235 height 11
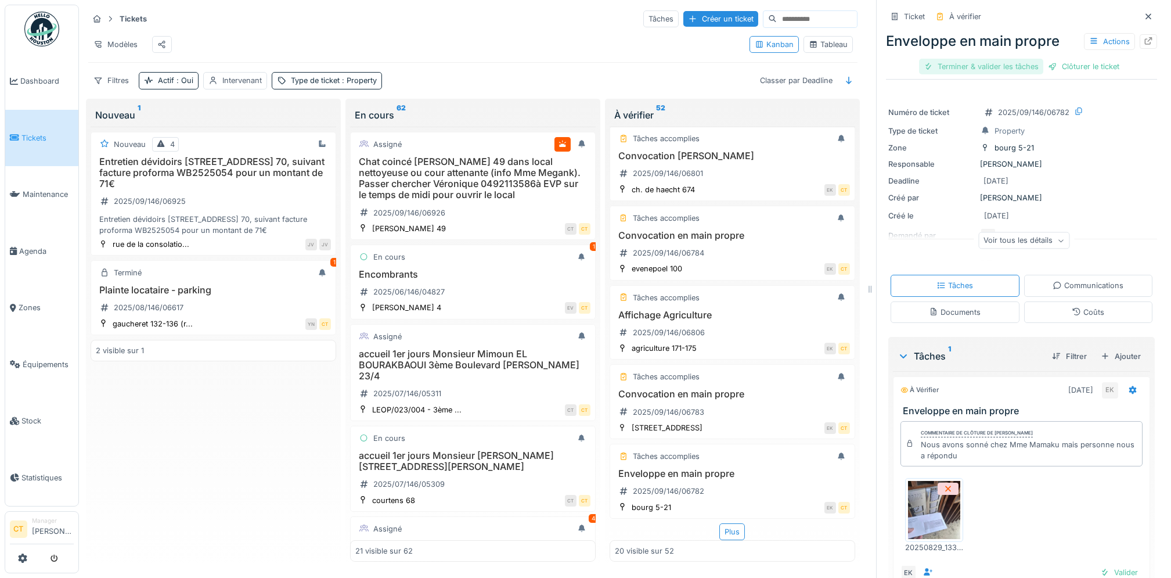
click at [997, 70] on div "Terminer & valider les tâches" at bounding box center [981, 67] width 124 height 16
click at [996, 71] on div "Clôturer le ticket" at bounding box center [1021, 67] width 81 height 16
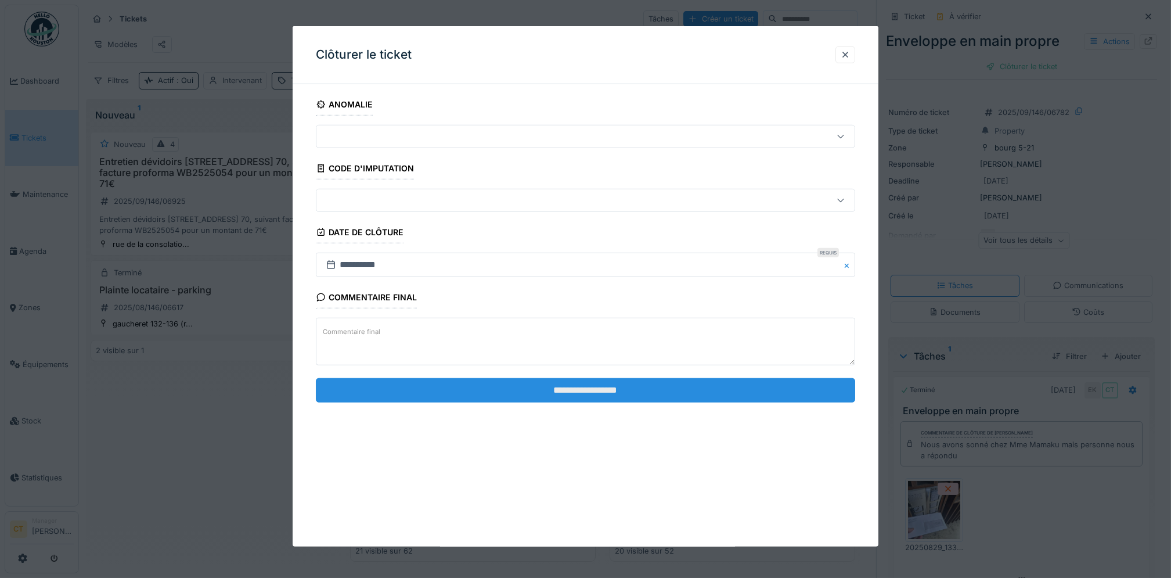
click at [677, 398] on input "**********" at bounding box center [585, 389] width 539 height 24
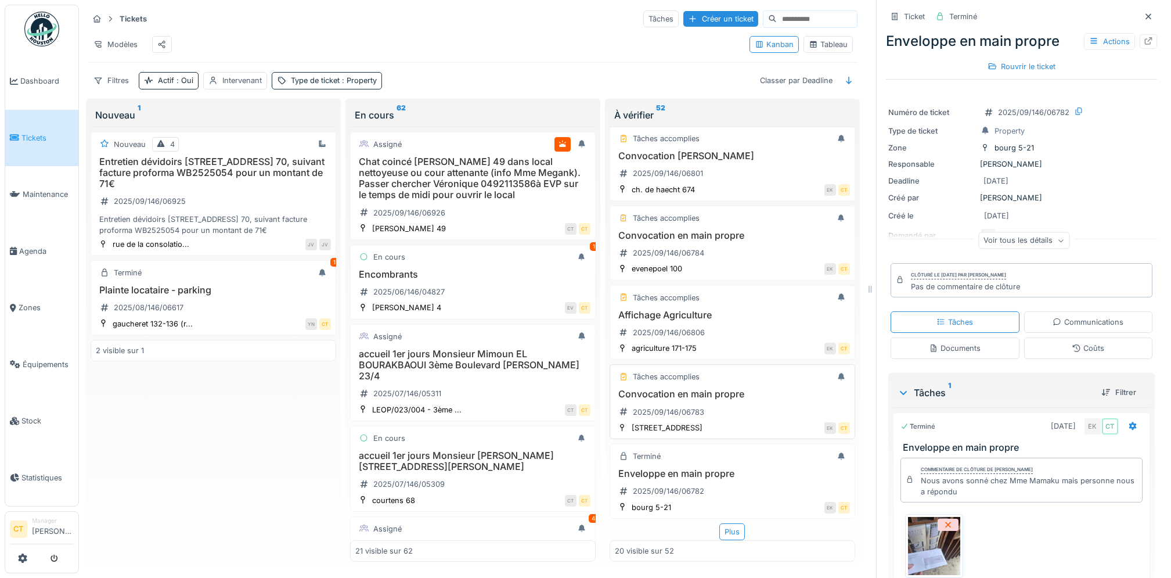
click at [711, 406] on div "Convocation en main propre 2025/09/146/06783" at bounding box center [732, 404] width 235 height 33
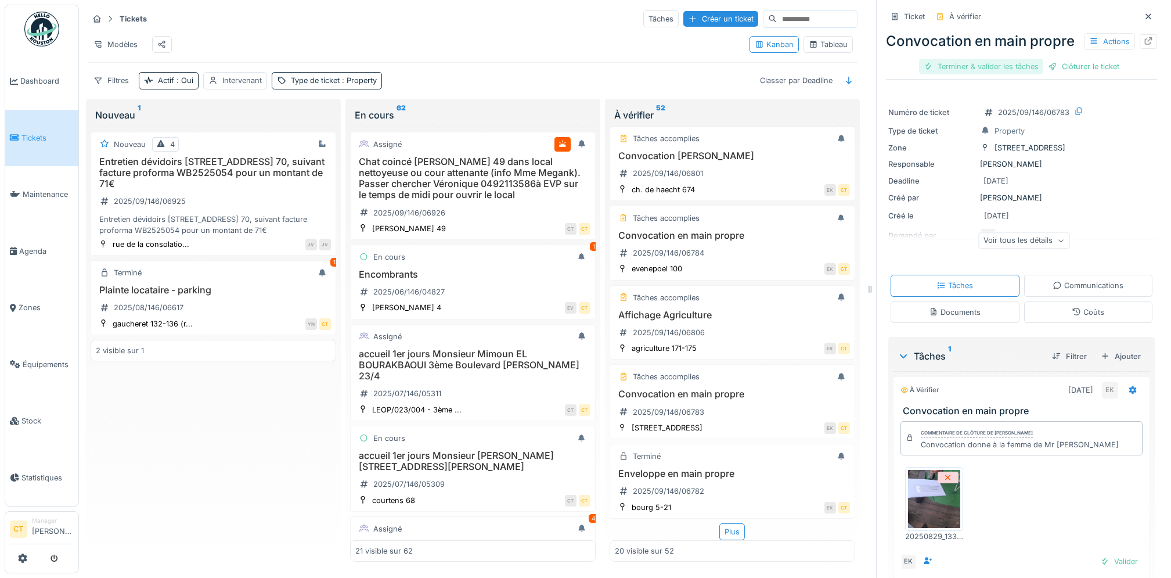
click at [986, 74] on div "Terminer & valider les tâches" at bounding box center [981, 67] width 124 height 16
click at [1009, 74] on div "Clôturer le ticket" at bounding box center [1021, 67] width 81 height 16
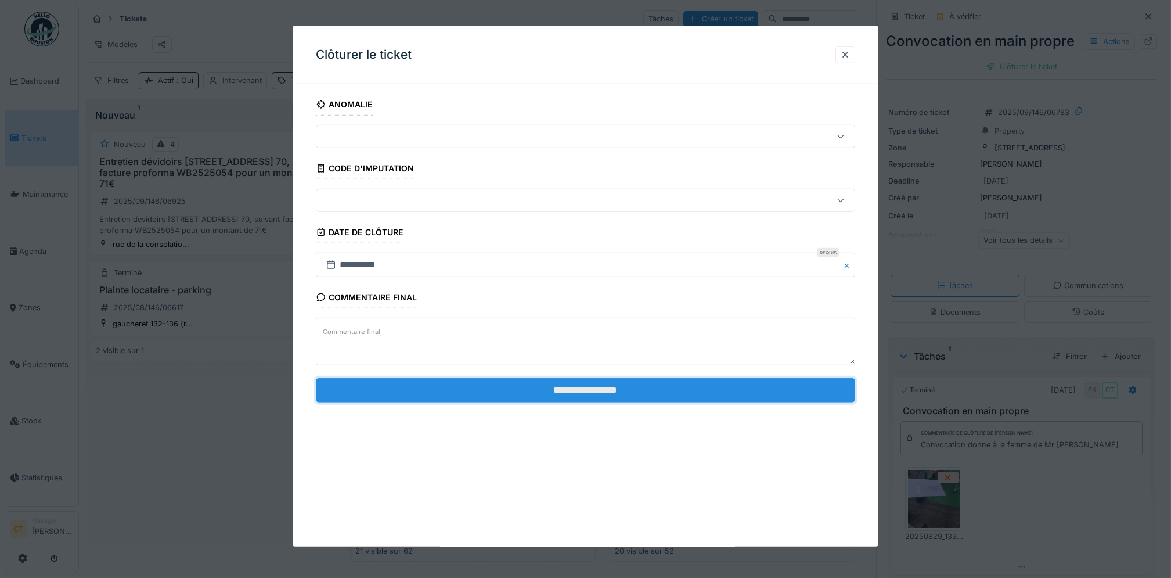
click at [740, 391] on input "**********" at bounding box center [585, 389] width 539 height 24
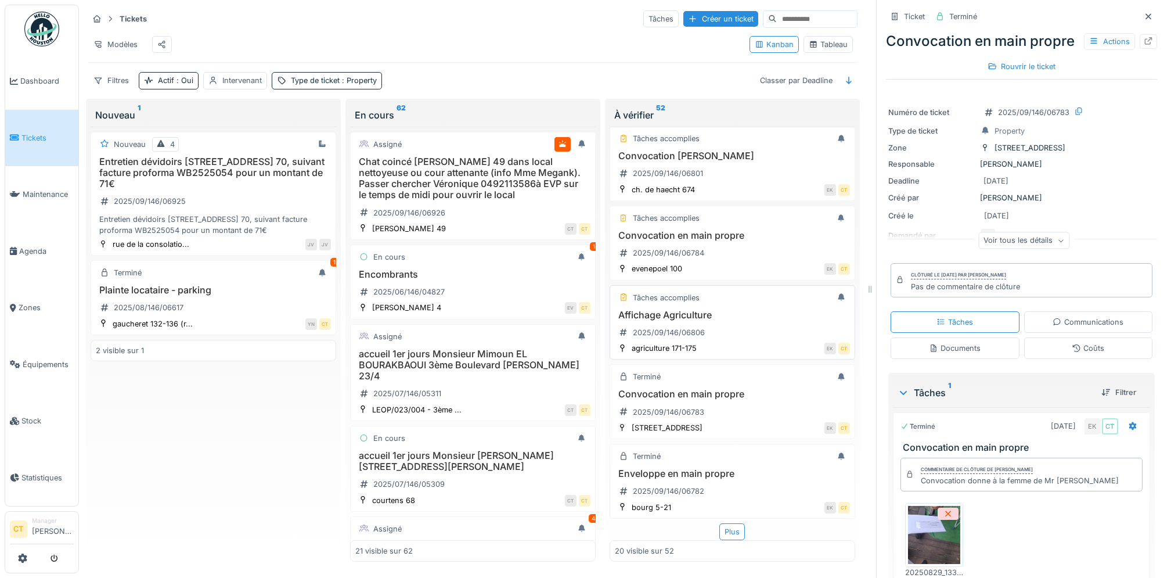
click at [716, 334] on div "Affichage Agriculture 2025/09/146/06806" at bounding box center [732, 325] width 235 height 33
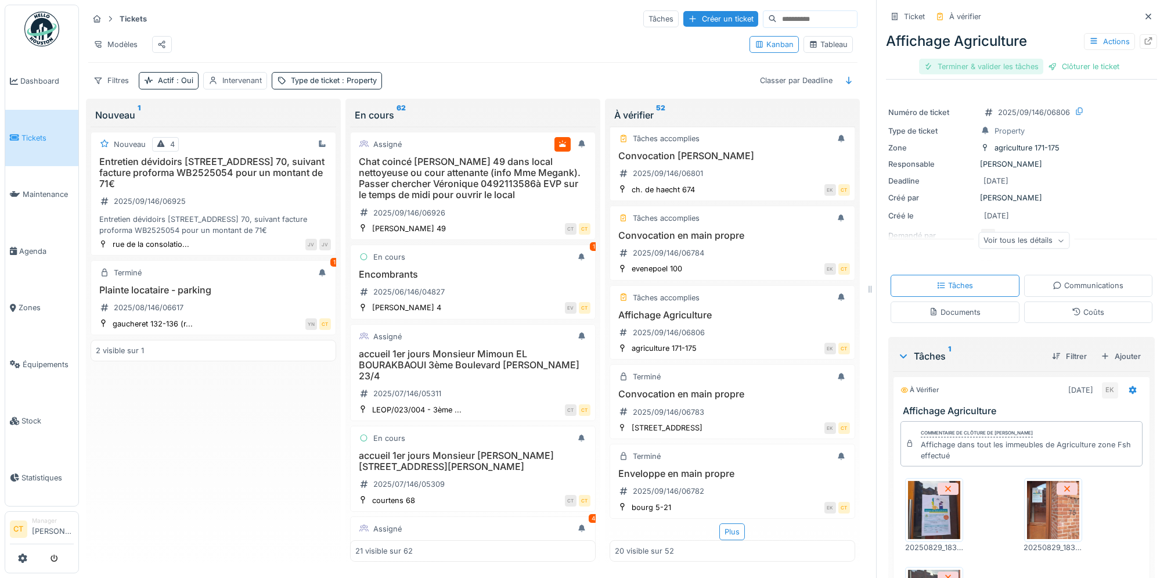
click at [972, 70] on div "Terminer & valider les tâches" at bounding box center [981, 67] width 124 height 16
click at [1004, 71] on div "Clôturer le ticket" at bounding box center [1021, 67] width 81 height 16
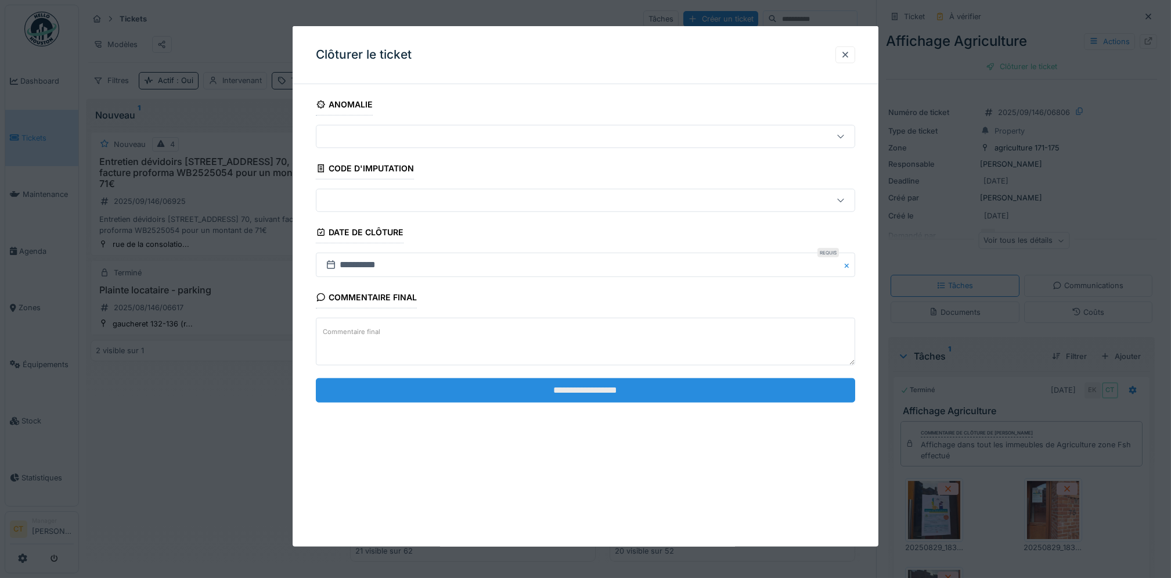
click at [644, 392] on input "**********" at bounding box center [585, 389] width 539 height 24
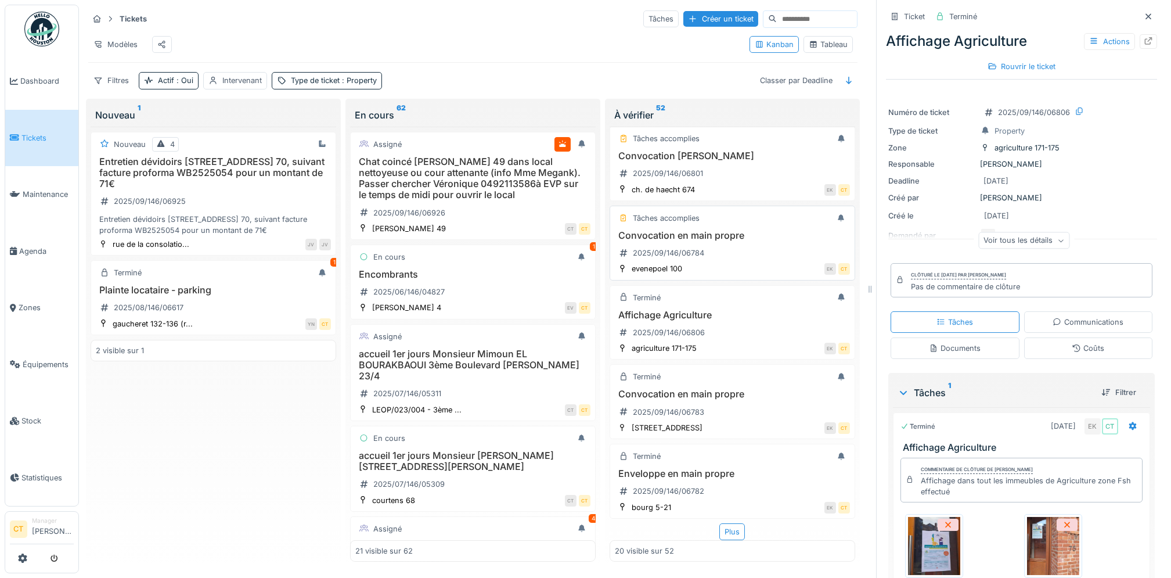
click at [708, 248] on div "Convocation en main propre 2025/09/146/06784" at bounding box center [732, 246] width 235 height 33
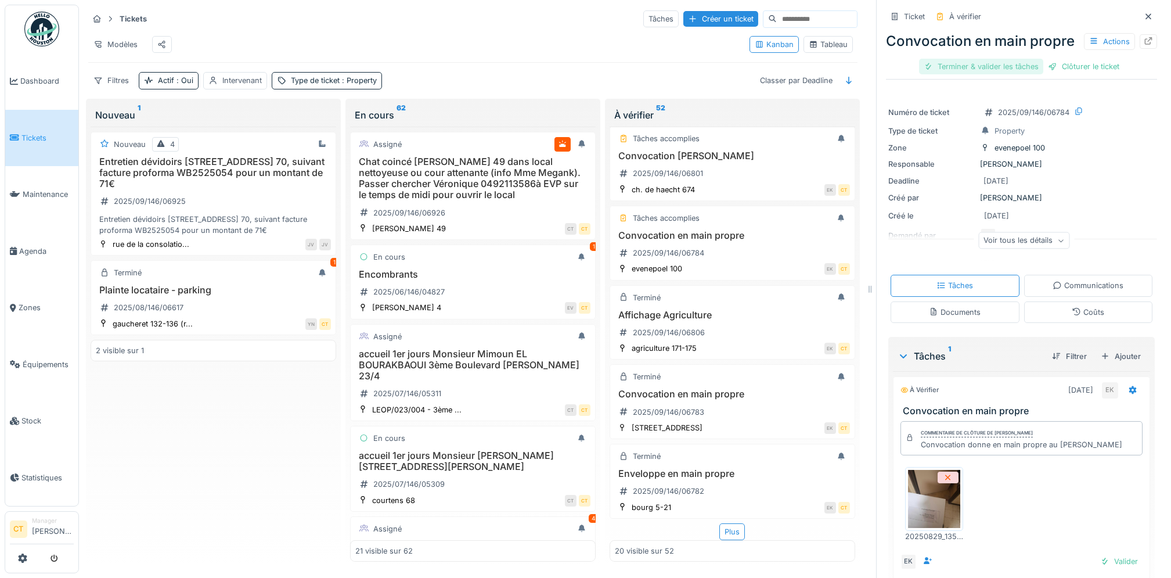
click at [960, 74] on div "Terminer & valider les tâches" at bounding box center [981, 67] width 124 height 16
click at [1025, 74] on div "Clôturer le ticket" at bounding box center [1021, 67] width 81 height 16
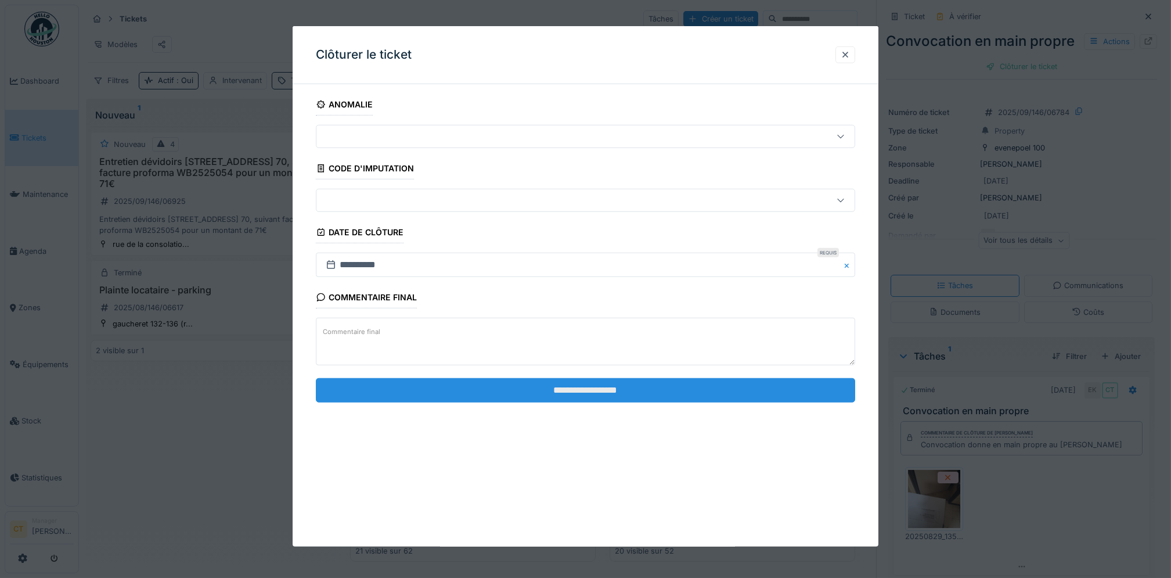
click at [731, 391] on input "**********" at bounding box center [585, 389] width 539 height 24
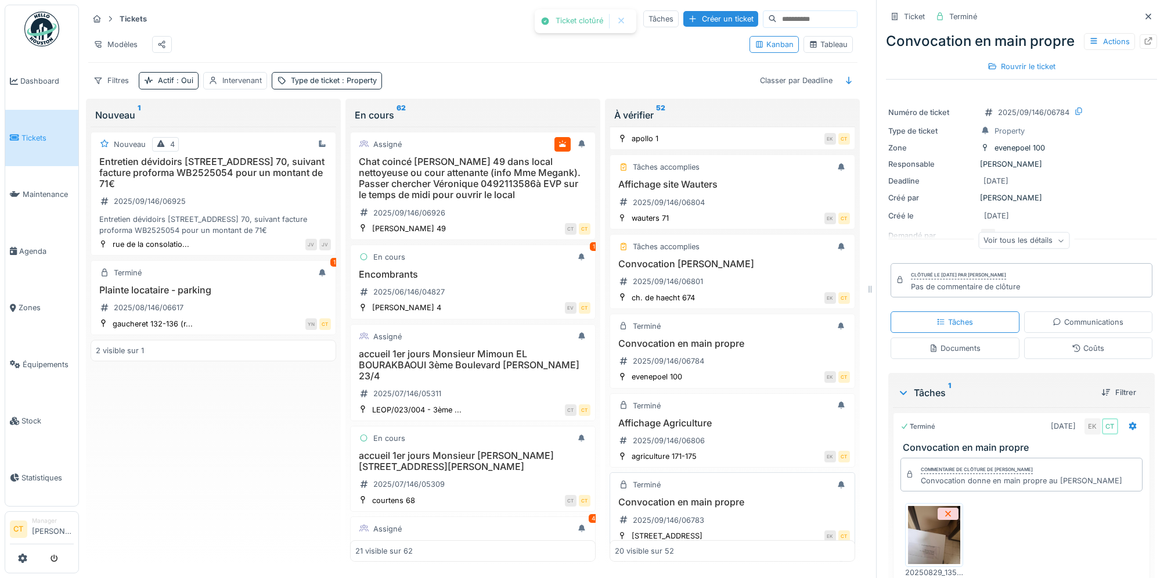
scroll to position [1083, 0]
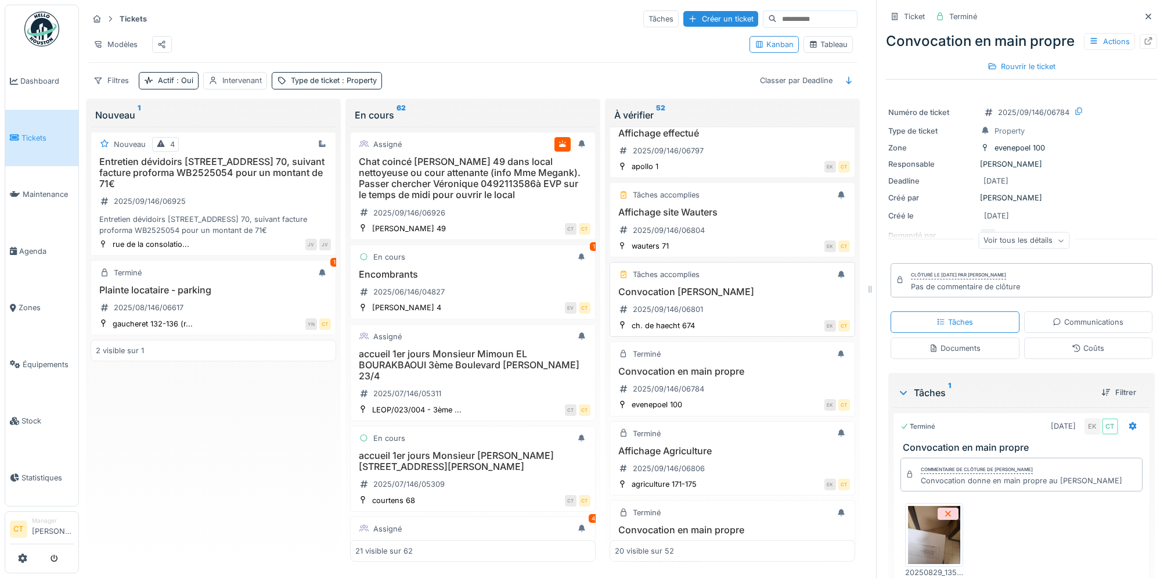
click at [730, 319] on div "Convocation [PERSON_NAME] 2025/09/146/06801" at bounding box center [732, 302] width 235 height 33
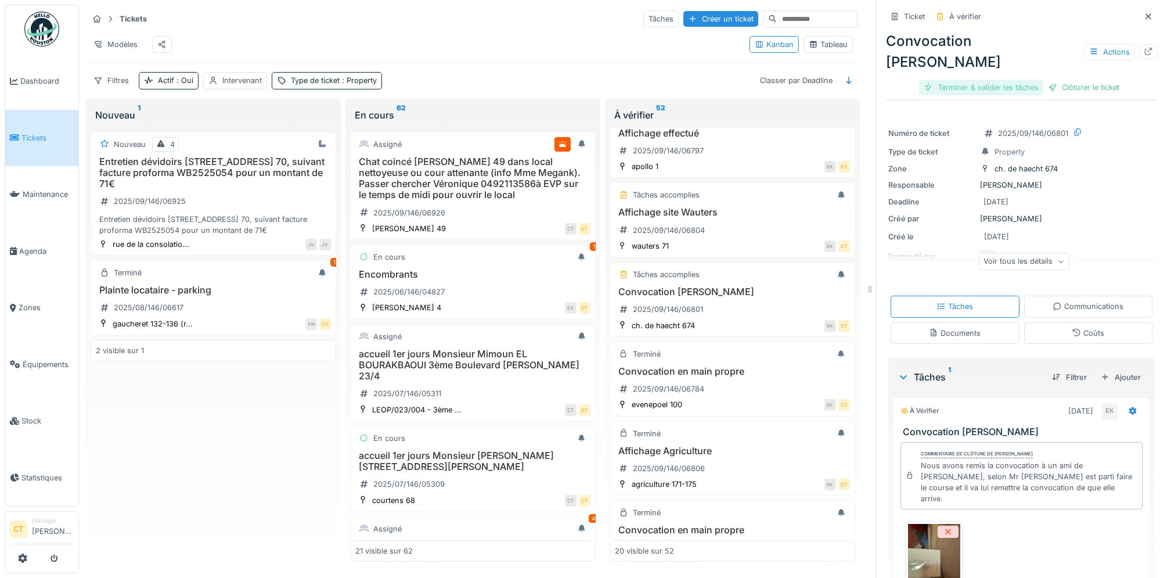
click at [983, 80] on div "Terminer & valider les tâches" at bounding box center [981, 88] width 124 height 16
click at [1019, 80] on div "Clôturer le ticket" at bounding box center [1021, 88] width 81 height 16
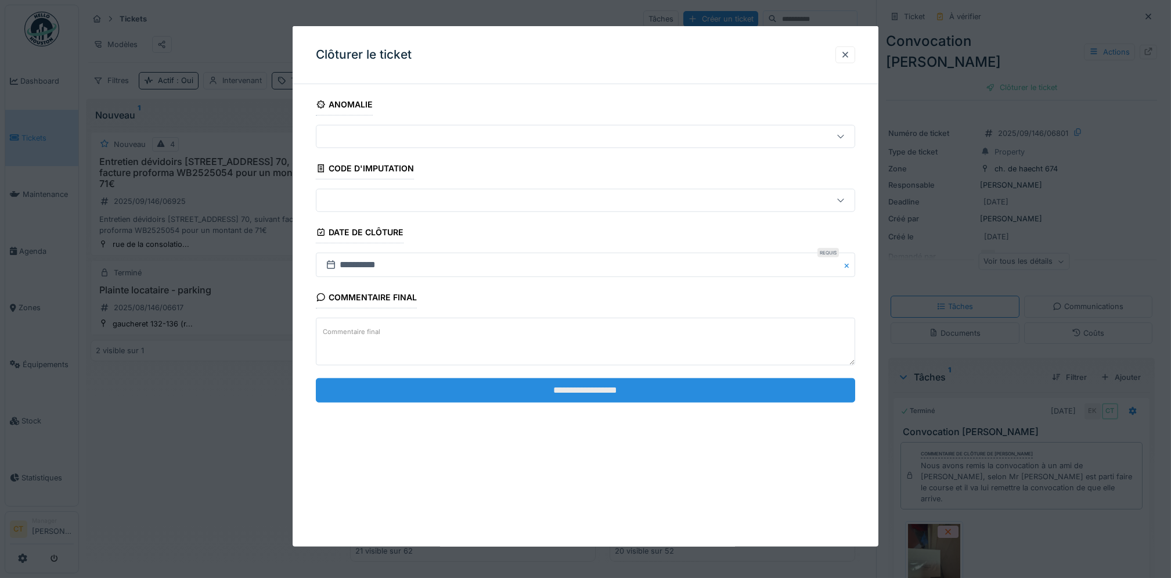
click at [654, 384] on input "**********" at bounding box center [585, 389] width 539 height 24
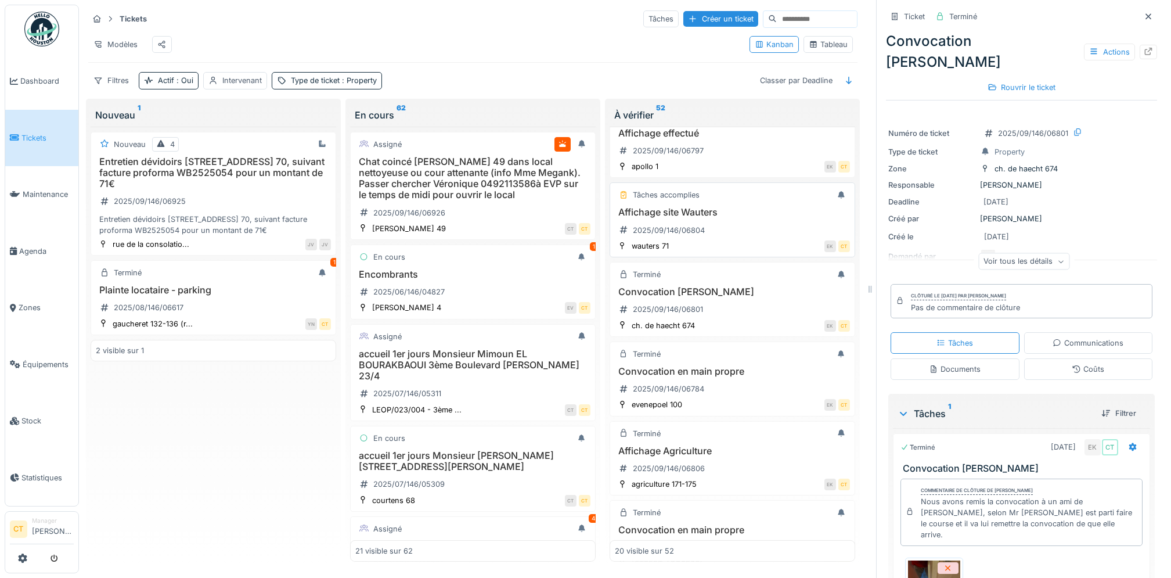
click at [691, 218] on h3 "Affichage site Wauters" at bounding box center [732, 212] width 235 height 11
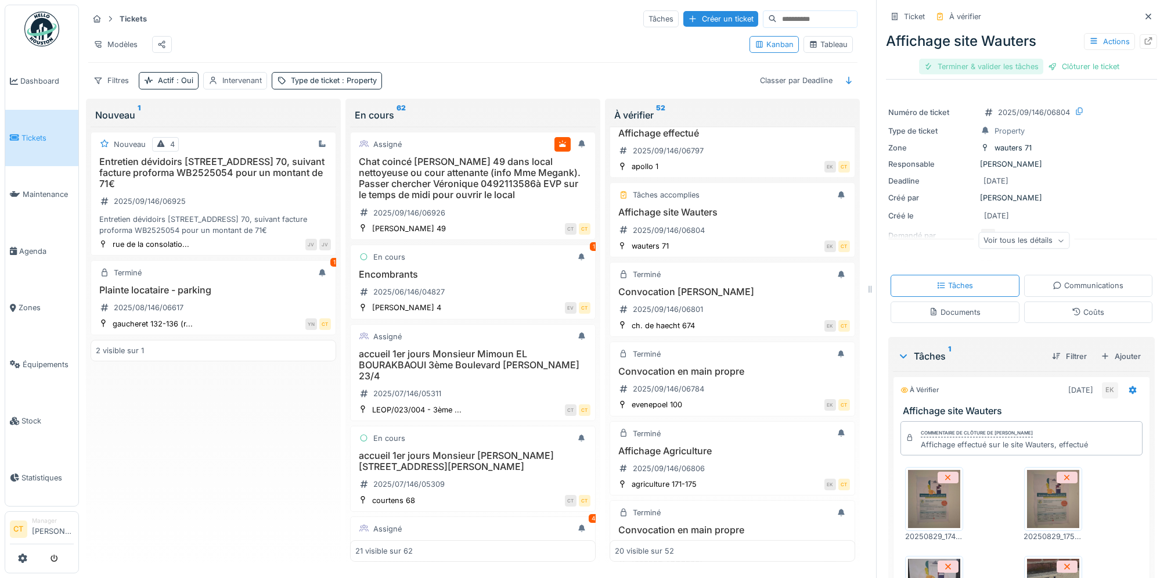
click at [974, 63] on div "Terminer & valider les tâches" at bounding box center [981, 67] width 124 height 16
click at [1022, 68] on div "Clôturer le ticket" at bounding box center [1021, 67] width 81 height 16
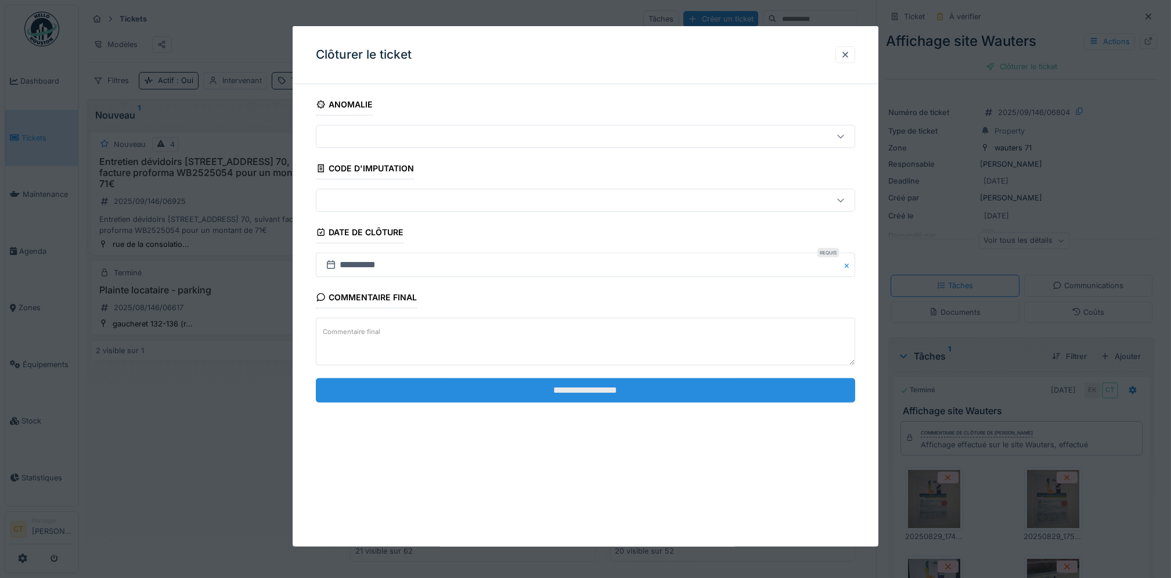
click at [759, 391] on input "**********" at bounding box center [585, 389] width 539 height 24
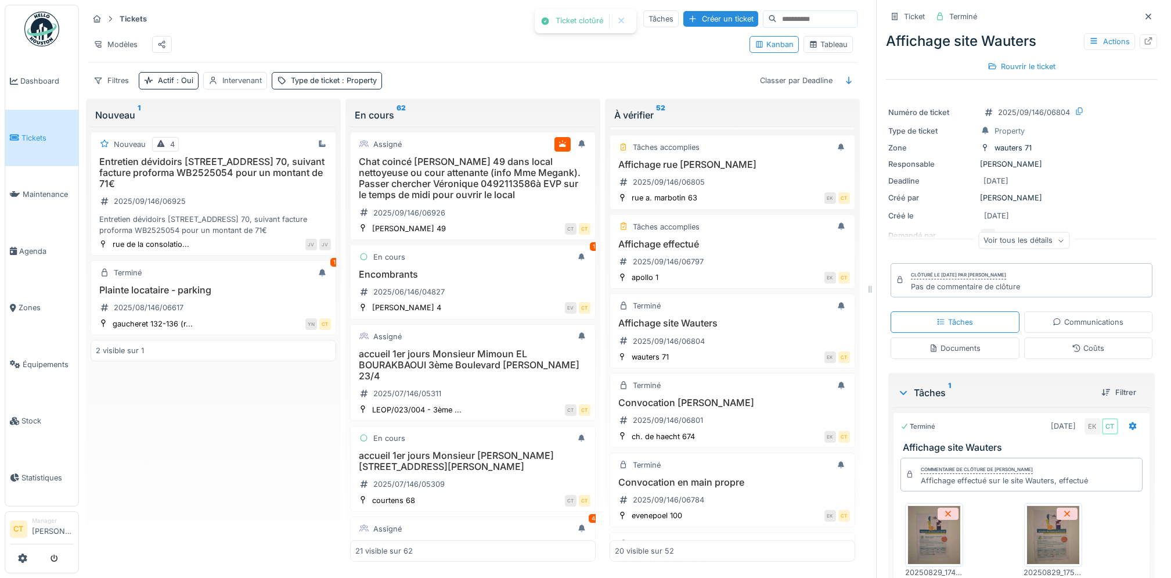
scroll to position [928, 0]
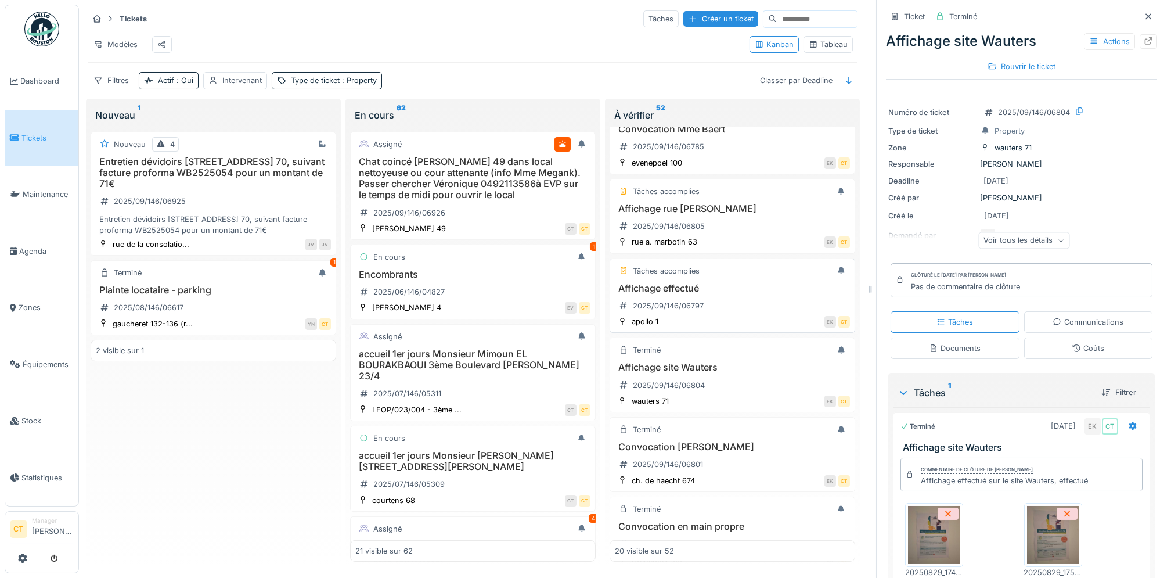
click at [729, 312] on div "Affichage effectué 2025/09/146/06797" at bounding box center [732, 299] width 235 height 33
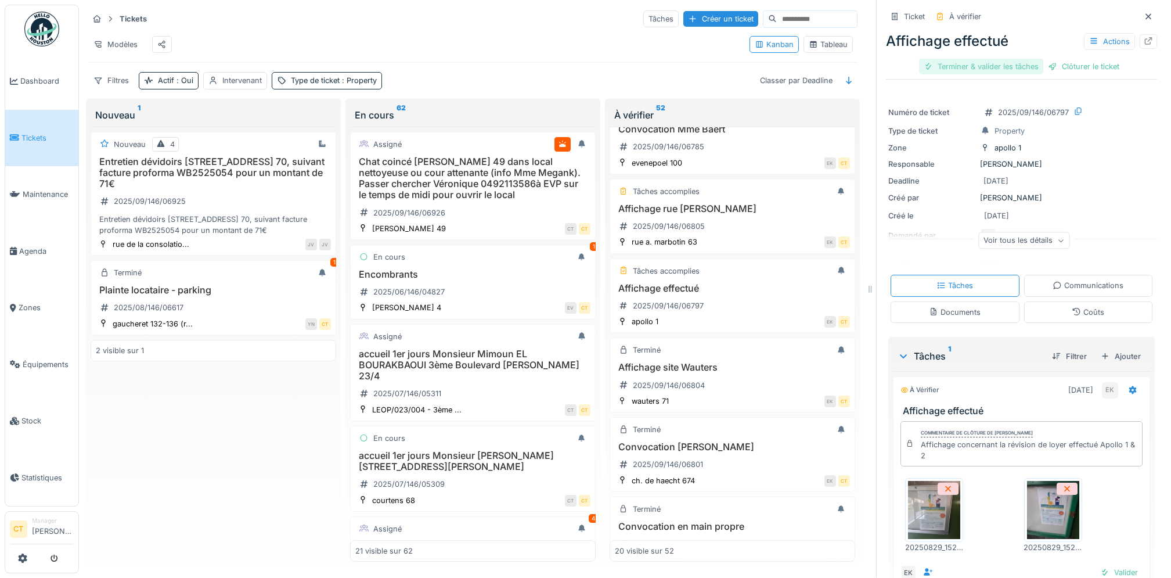
click at [980, 71] on div "Terminer & valider les tâches" at bounding box center [981, 67] width 124 height 16
click at [1029, 72] on div "Clôturer le ticket" at bounding box center [1021, 67] width 81 height 16
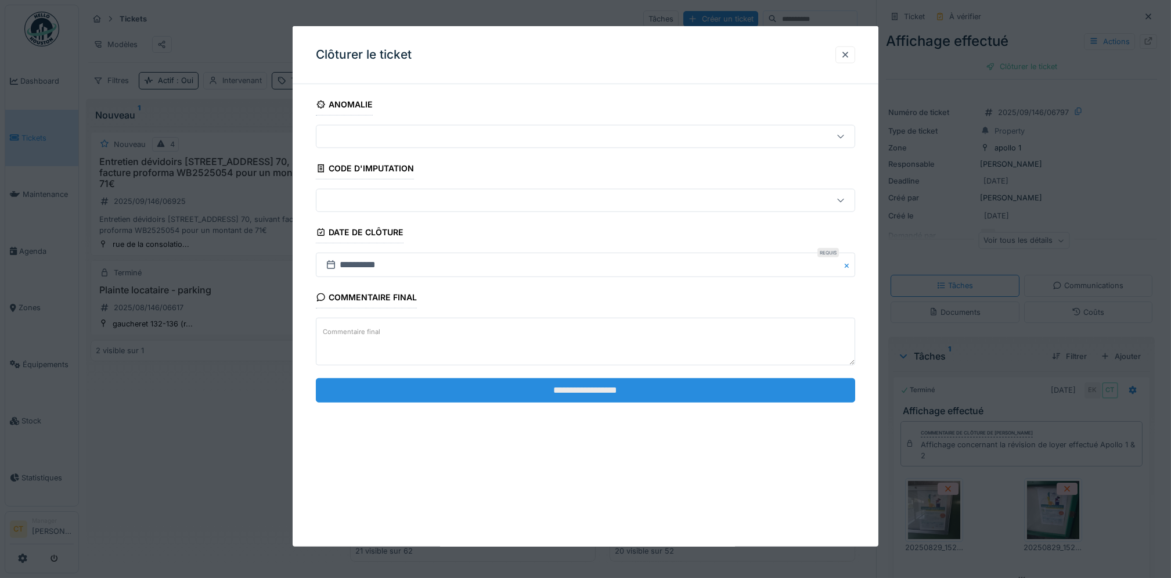
click at [756, 392] on input "**********" at bounding box center [585, 389] width 539 height 24
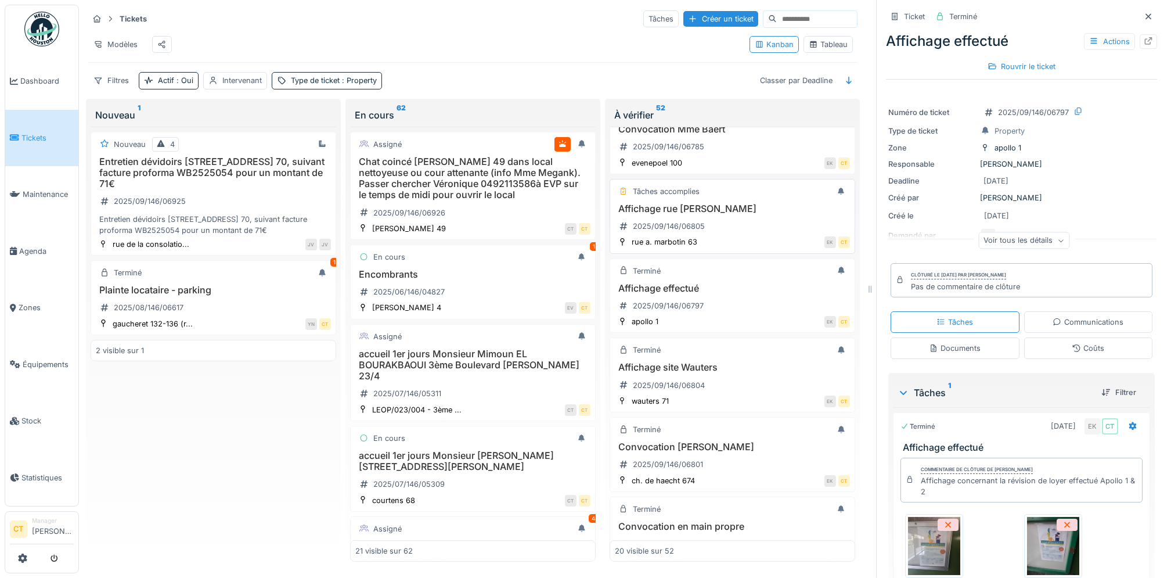
click at [734, 236] on div "Affichage [GEOGRAPHIC_DATA][PERSON_NAME] 2025/09/146/06805" at bounding box center [732, 219] width 235 height 33
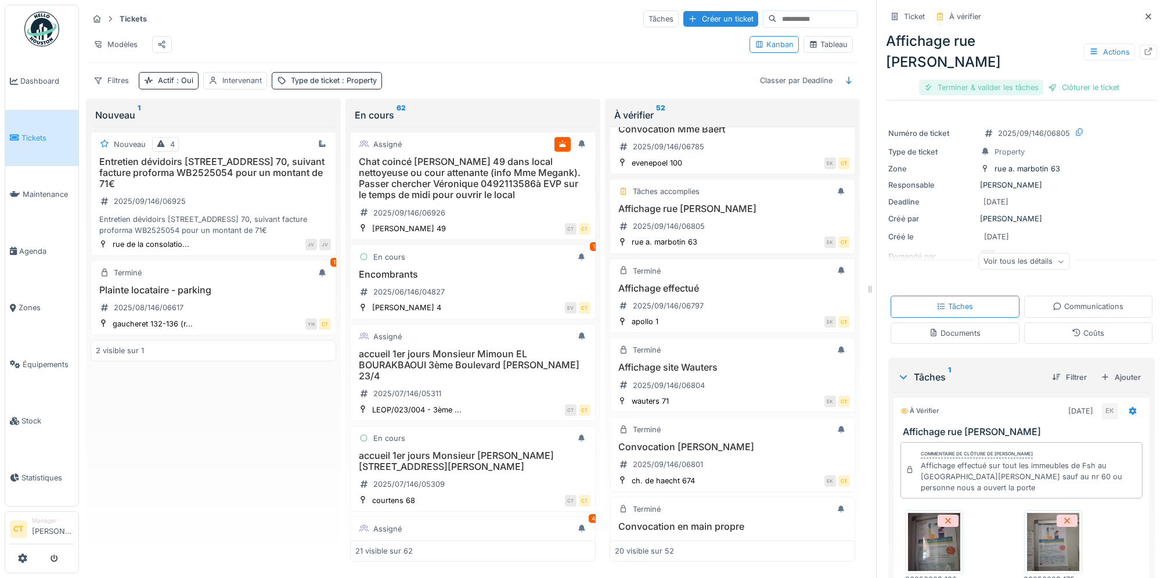
click at [945, 84] on div "Terminer & valider les tâches" at bounding box center [981, 88] width 124 height 16
click at [1033, 91] on div "Clôturer le ticket" at bounding box center [1021, 88] width 81 height 16
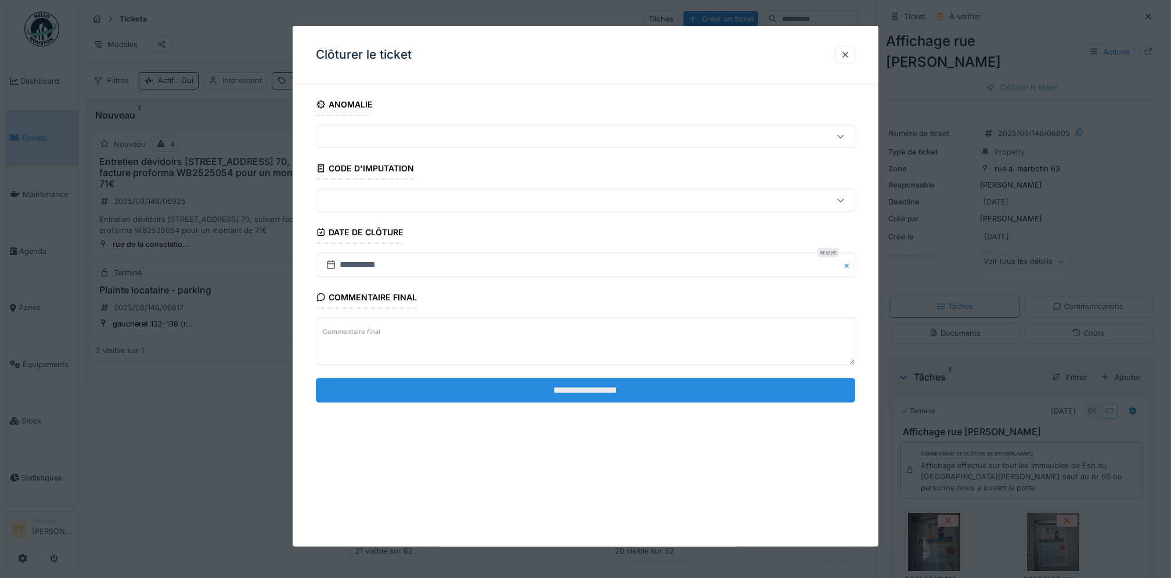
click at [734, 389] on input "**********" at bounding box center [585, 389] width 539 height 24
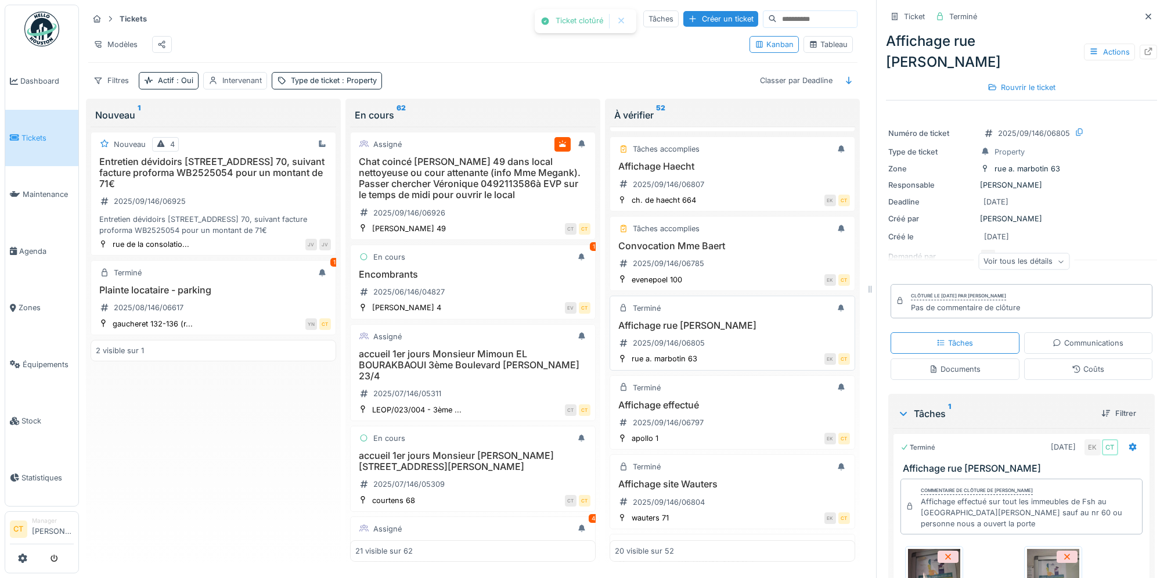
scroll to position [773, 0]
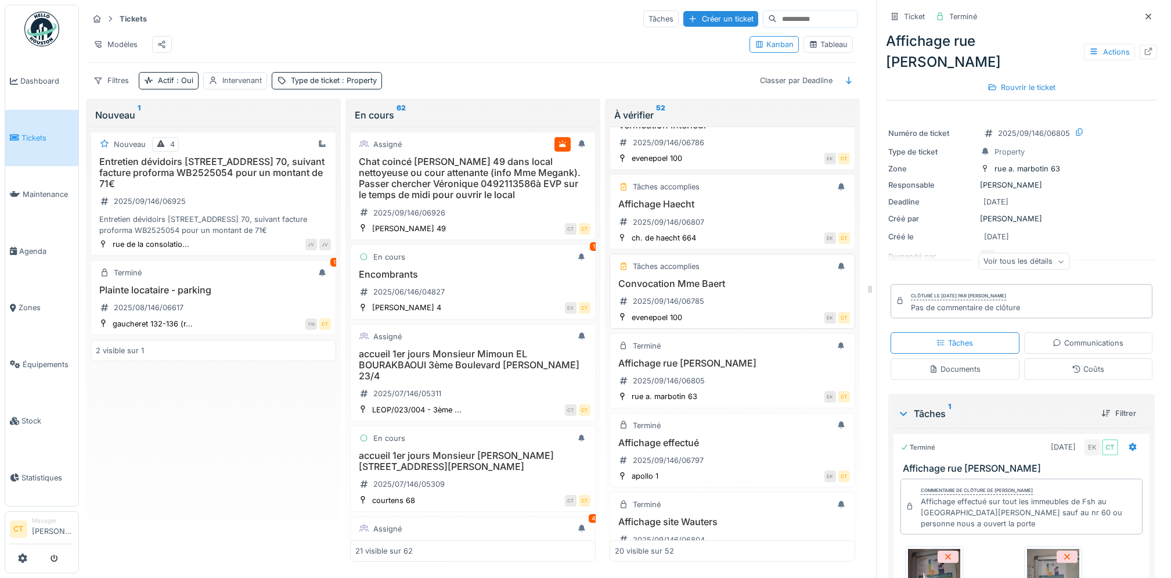
click at [736, 311] on div "Convocation [PERSON_NAME] 2025/09/146/06785" at bounding box center [732, 294] width 235 height 33
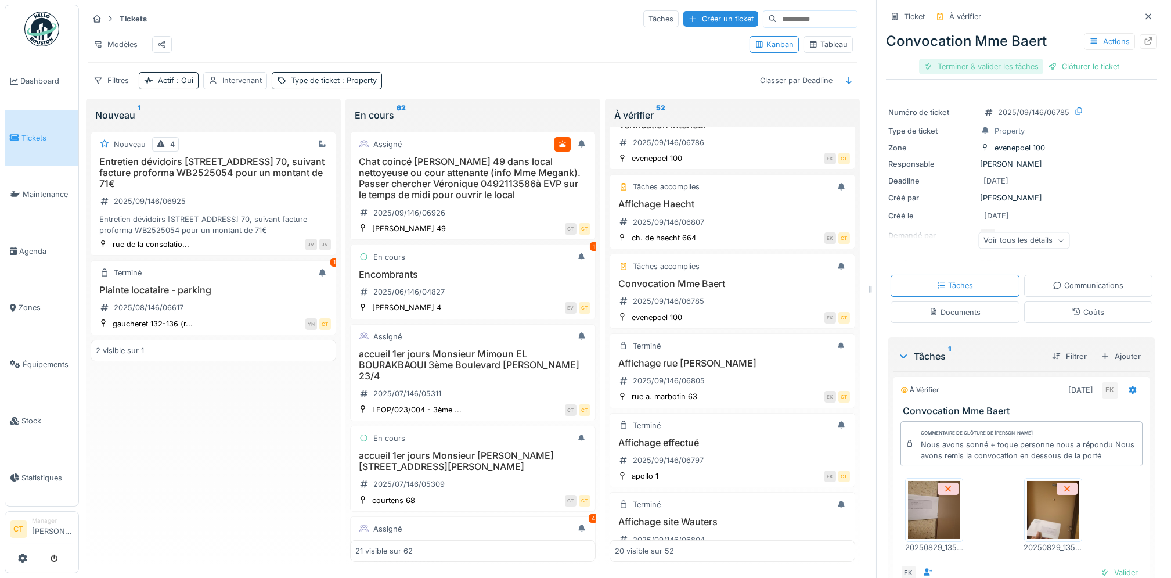
click at [952, 71] on div "Terminer & valider les tâches" at bounding box center [981, 67] width 124 height 16
click at [1006, 71] on div "Clôturer le ticket" at bounding box center [1021, 67] width 81 height 16
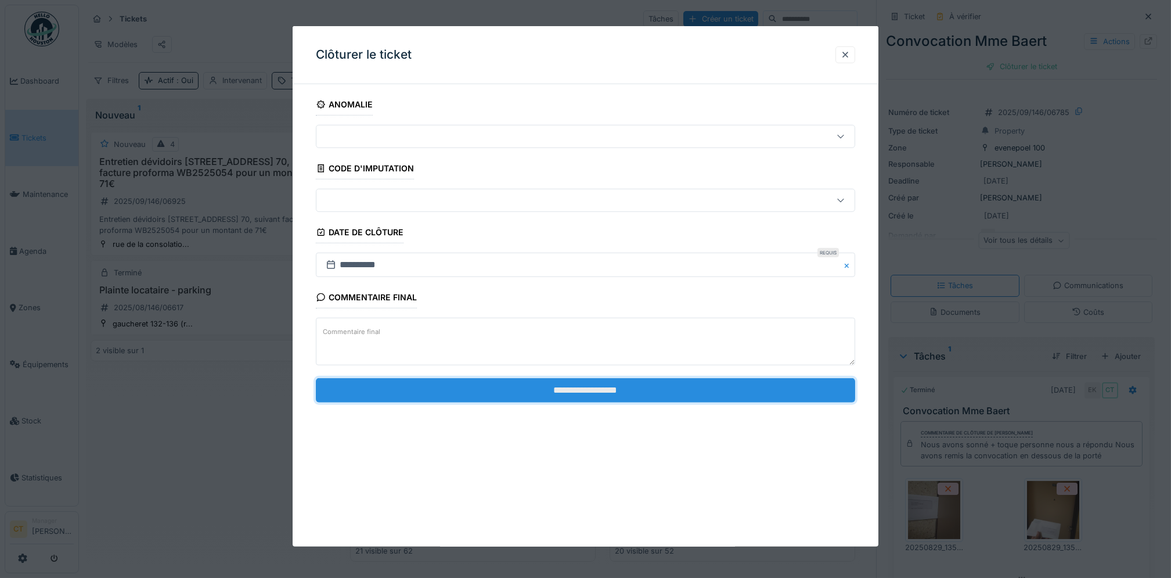
click at [779, 388] on input "**********" at bounding box center [585, 389] width 539 height 24
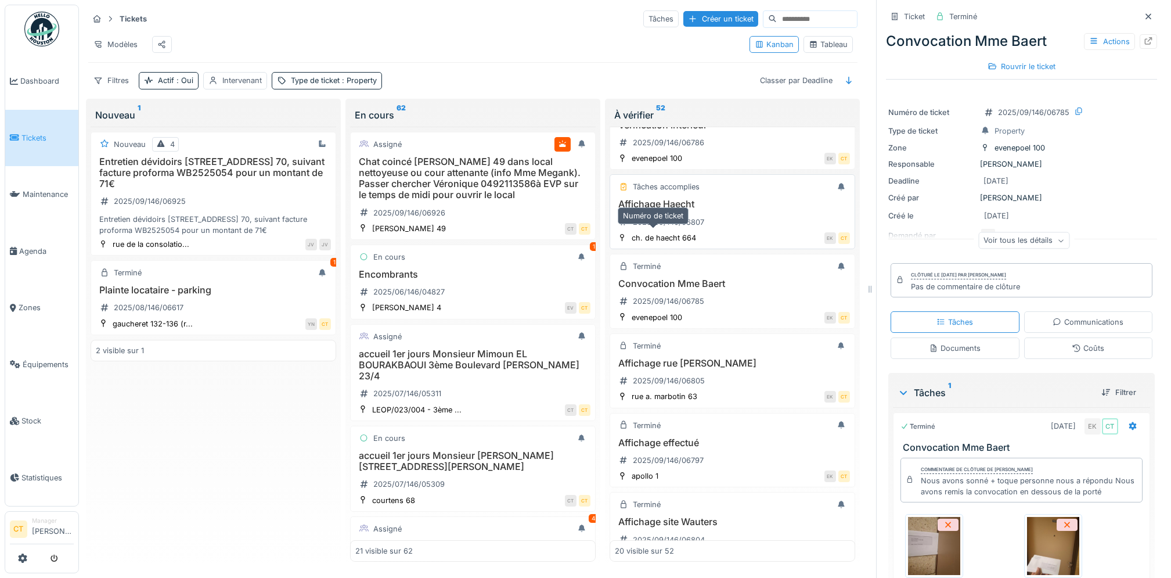
click at [694, 229] on div "2025/09/146/06807" at bounding box center [661, 222] width 93 height 15
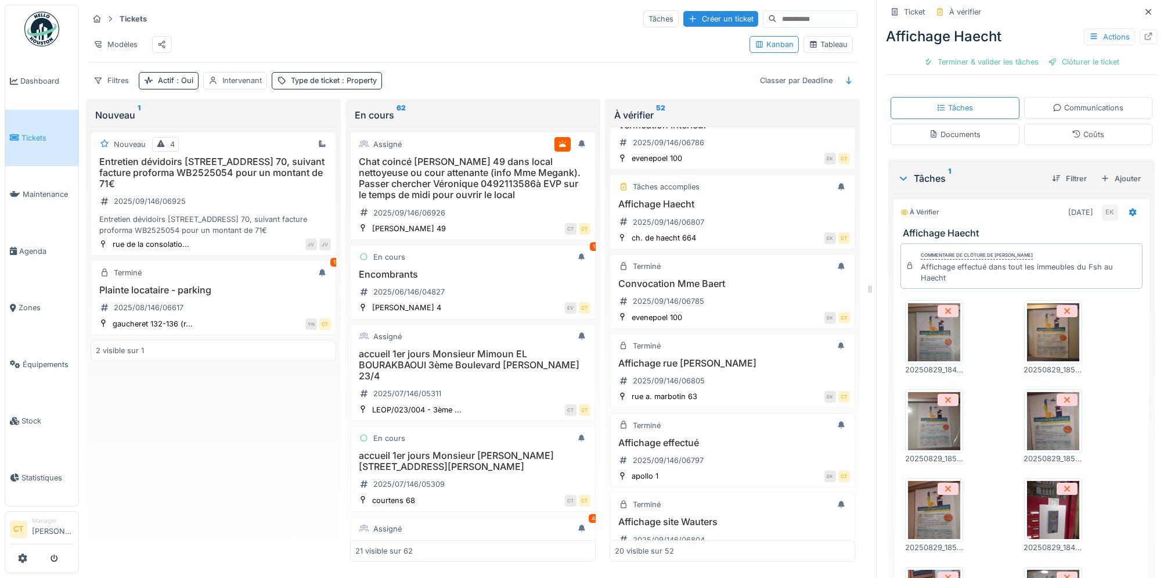
scroll to position [71, 0]
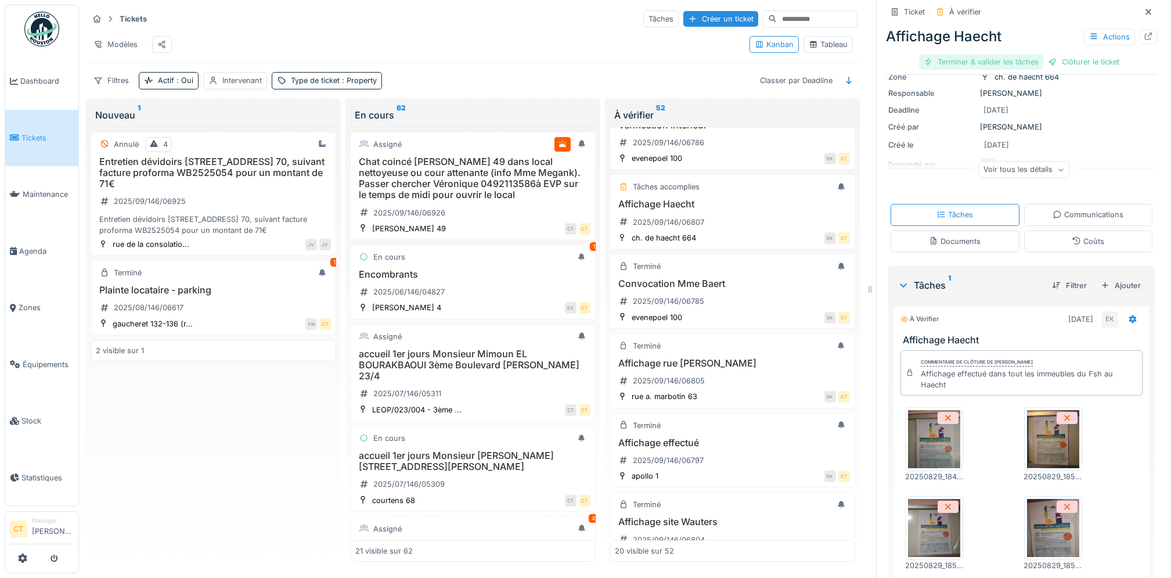
click at [968, 63] on div "Terminer & valider les tâches" at bounding box center [981, 62] width 124 height 16
click at [1022, 64] on div "Clôturer le ticket" at bounding box center [1021, 62] width 81 height 16
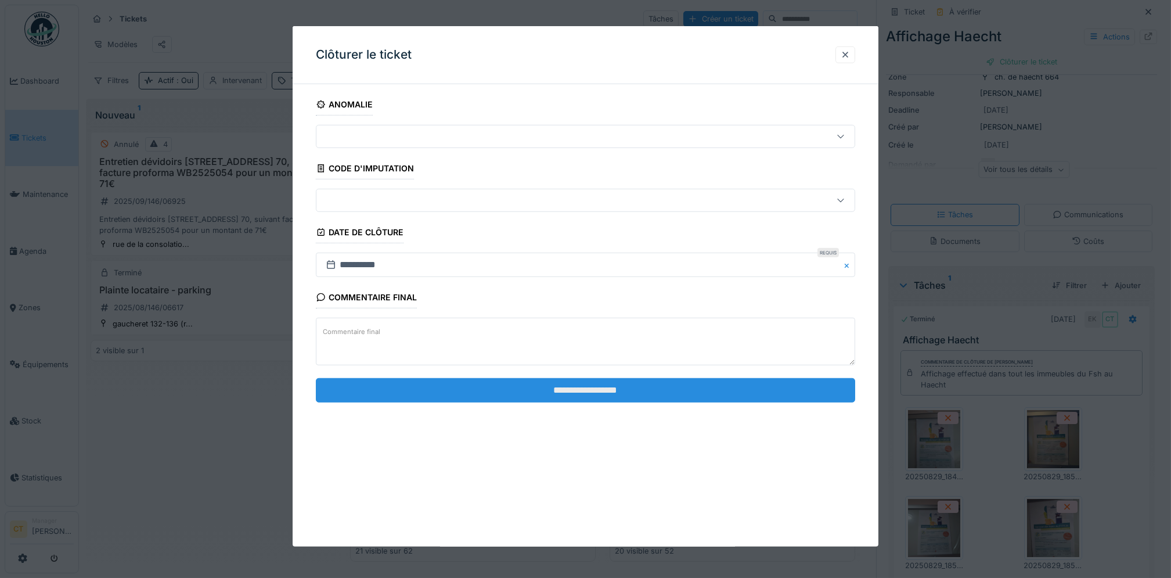
click at [759, 389] on input "**********" at bounding box center [585, 389] width 539 height 24
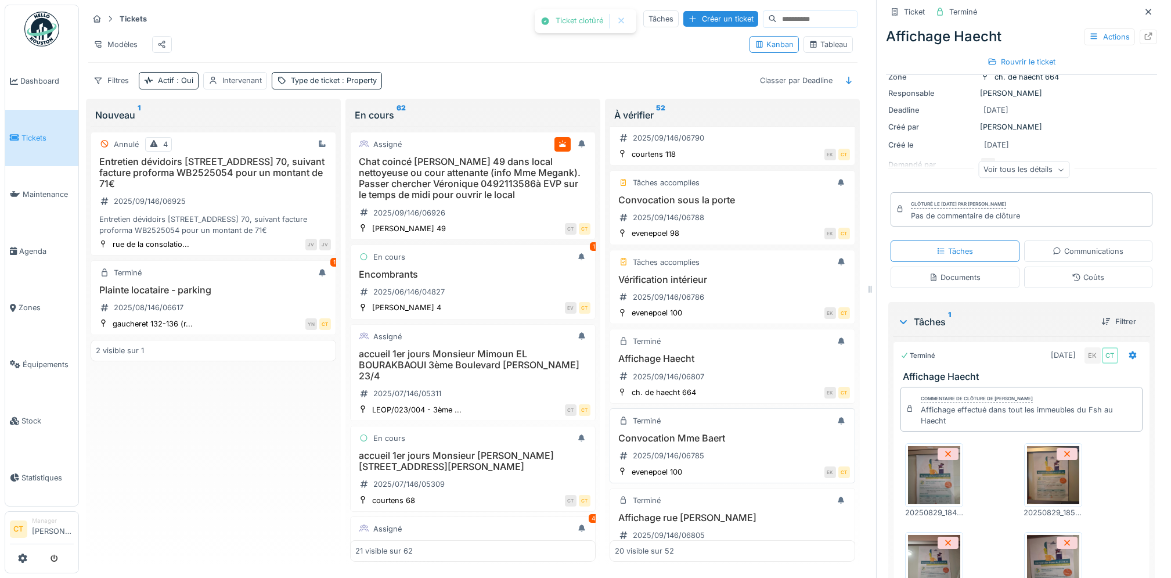
scroll to position [618, 0]
click at [741, 301] on div "Vérification intérieur 2025/09/146/06786" at bounding box center [732, 291] width 235 height 33
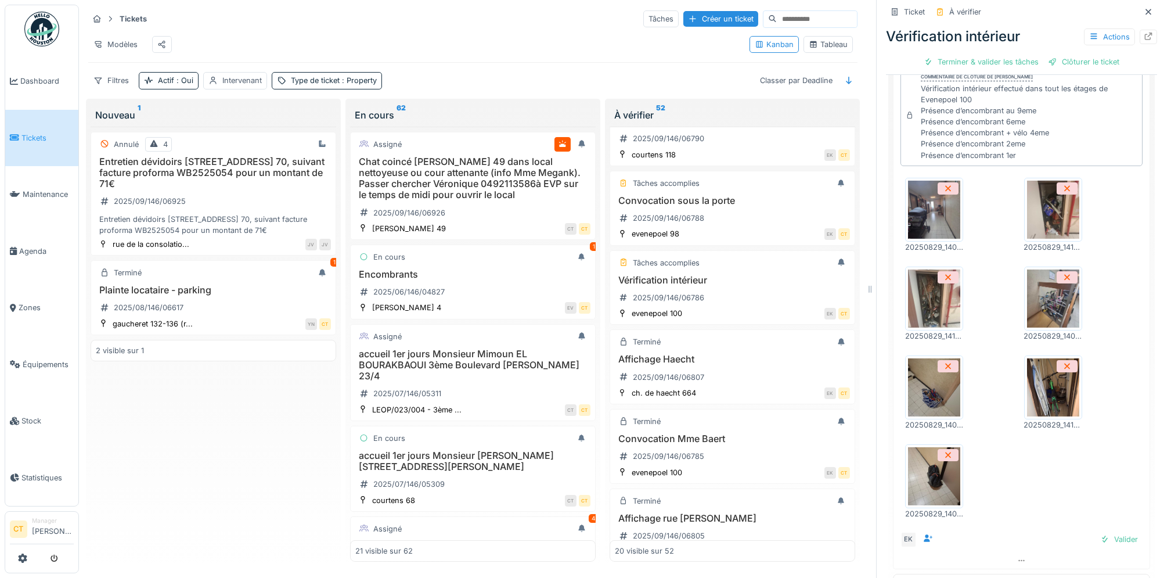
scroll to position [381, 0]
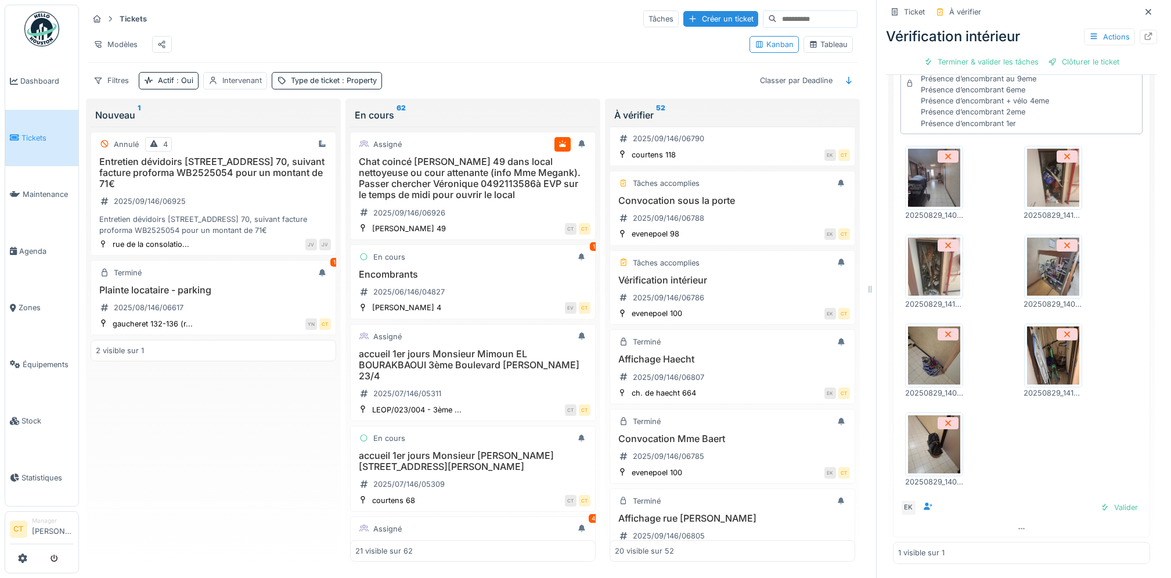
click at [933, 449] on img at bounding box center [934, 444] width 52 height 58
click at [924, 273] on img at bounding box center [934, 266] width 52 height 58
click at [1033, 280] on img at bounding box center [1053, 266] width 52 height 58
click at [1036, 360] on img at bounding box center [1053, 355] width 52 height 58
click at [697, 286] on h3 "Vérification intérieur" at bounding box center [732, 280] width 235 height 11
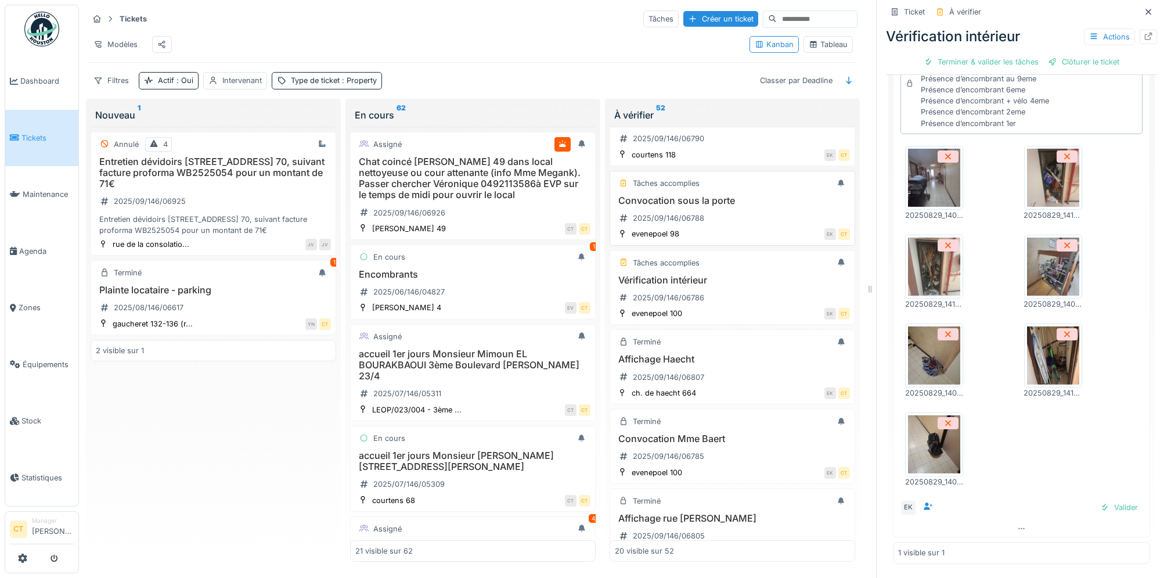
click at [705, 222] on div "Convocation sous la porte 2025/09/146/06788" at bounding box center [732, 211] width 235 height 33
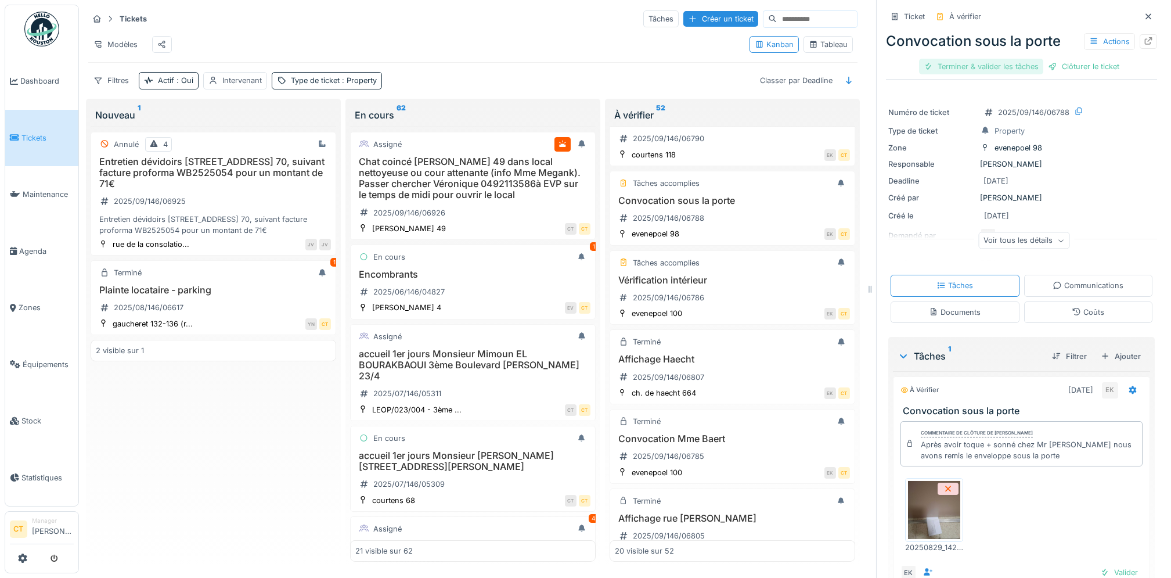
click at [989, 69] on div "Terminer & valider les tâches" at bounding box center [981, 67] width 124 height 16
click at [1025, 68] on div "Clôturer le ticket" at bounding box center [1021, 67] width 81 height 16
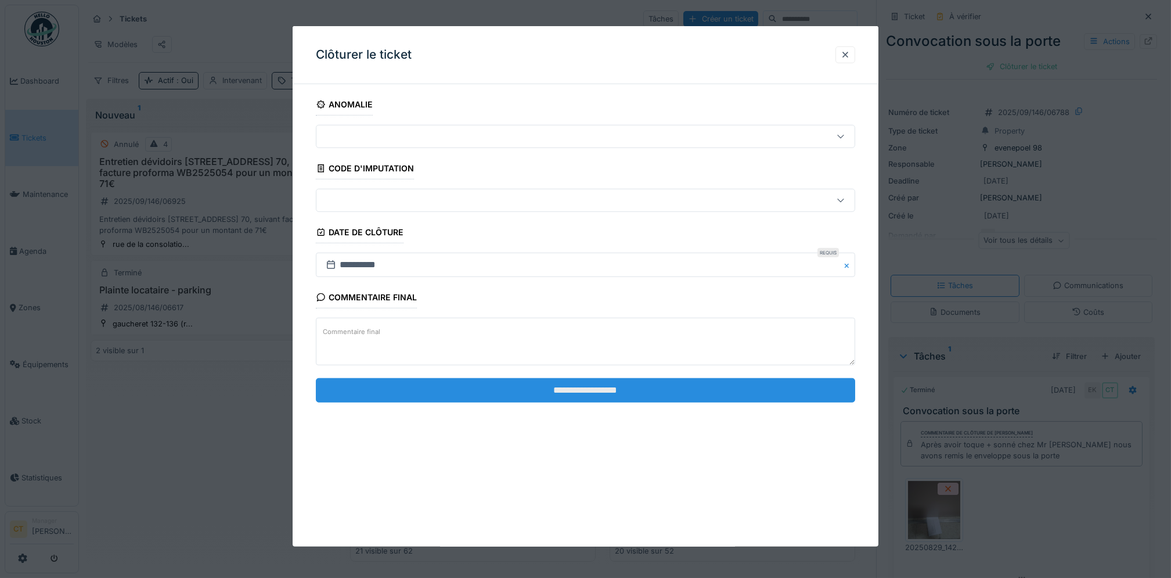
click at [595, 392] on input "**********" at bounding box center [585, 389] width 539 height 24
